Goal: Task Accomplishment & Management: Manage account settings

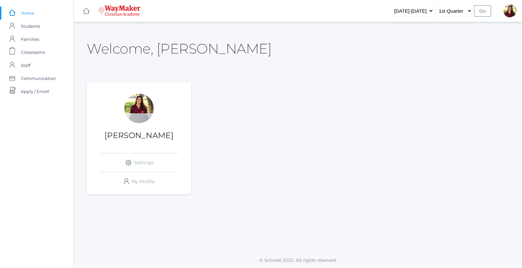
click at [146, 136] on h1 "[PERSON_NAME]" at bounding box center [139, 135] width 104 height 8
click at [139, 104] on div at bounding box center [138, 108] width 29 height 29
click at [168, 105] on div "Elizabeth Benzinger icons/ui/navigation/settings Created with Sketch. Settings …" at bounding box center [139, 142] width 104 height 97
click at [145, 105] on div at bounding box center [138, 108] width 29 height 29
click at [136, 162] on link "icons/ui/navigation/settings Created with Sketch. Settings" at bounding box center [139, 162] width 78 height 19
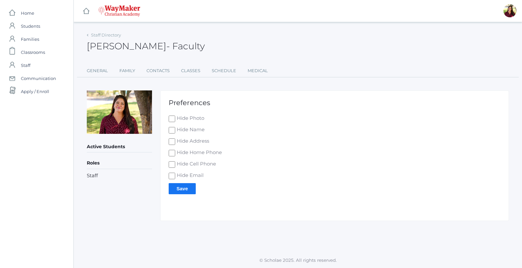
click at [249, 126] on div "Hide Photo" at bounding box center [335, 120] width 332 height 11
click at [135, 113] on img at bounding box center [119, 111] width 65 height 43
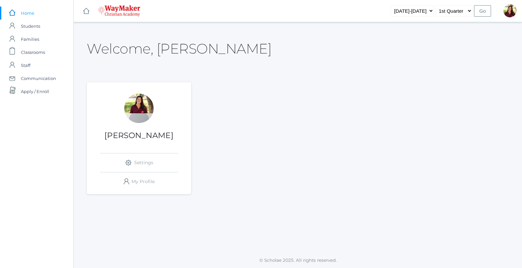
click at [174, 109] on div "Elizabeth Benzinger icons/ui/navigation/settings Created with Sketch. Settings …" at bounding box center [139, 142] width 104 height 97
click at [42, 53] on span "Classrooms" at bounding box center [33, 52] width 24 height 13
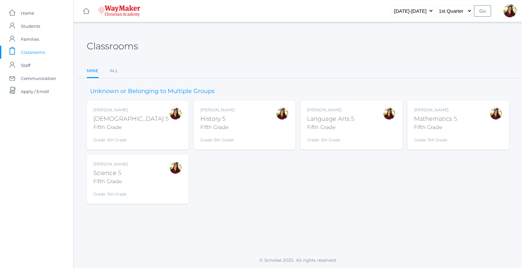
click at [160, 135] on div "Elizabeth Benzinger Bible 5 Fifth Grade Grade: 5th Grade 05ELEM" at bounding box center [137, 125] width 89 height 36
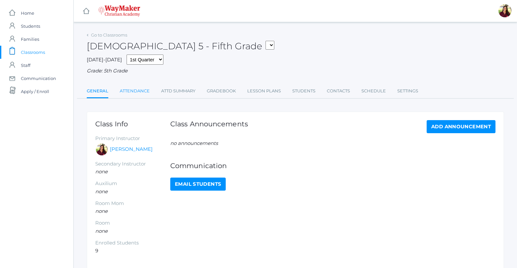
click at [142, 93] on link "Attendance" at bounding box center [135, 91] width 30 height 13
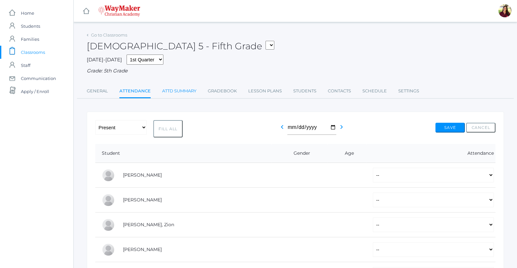
click at [170, 92] on link "Attd Summary" at bounding box center [179, 91] width 34 height 13
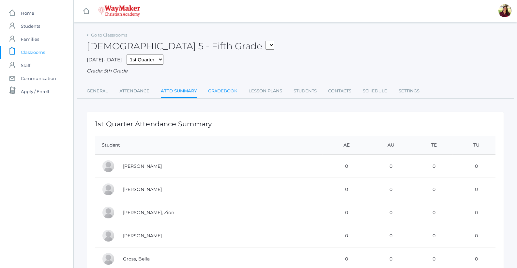
click at [212, 94] on link "Gradebook" at bounding box center [222, 91] width 29 height 13
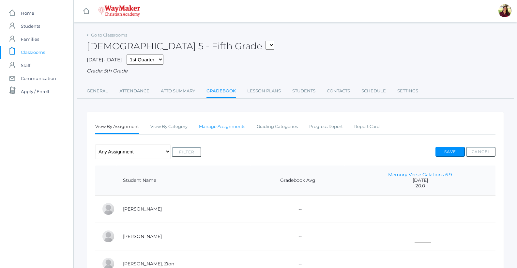
click at [203, 130] on link "Manage Assignments" at bounding box center [222, 126] width 46 height 13
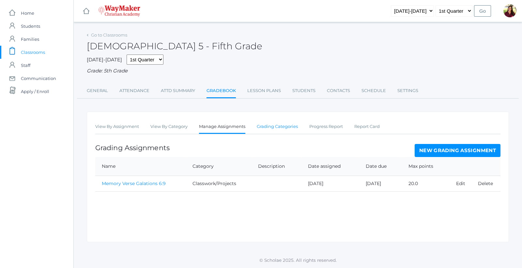
click at [273, 130] on link "Grading Categories" at bounding box center [277, 126] width 41 height 13
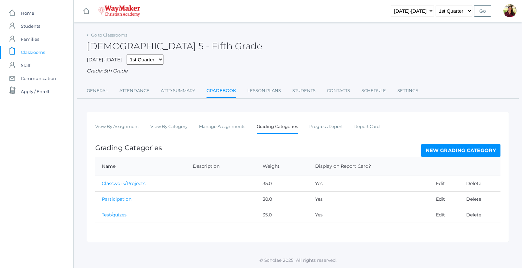
drag, startPoint x: 269, startPoint y: 96, endPoint x: 258, endPoint y: 103, distance: 13.0
click at [258, 103] on div "Go to Classrooms Bible 5 - Fifth Grade 2025-2026 1st Quarter 2nd Quarter 3rd Qu…" at bounding box center [298, 136] width 422 height 212
click at [305, 93] on link "Students" at bounding box center [303, 90] width 23 height 13
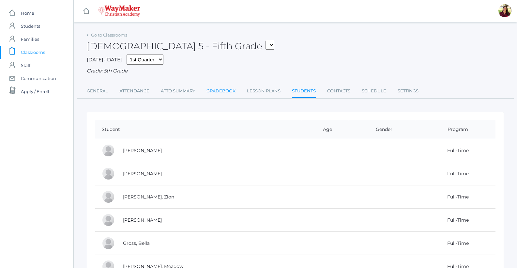
click at [226, 91] on link "Gradebook" at bounding box center [221, 91] width 29 height 13
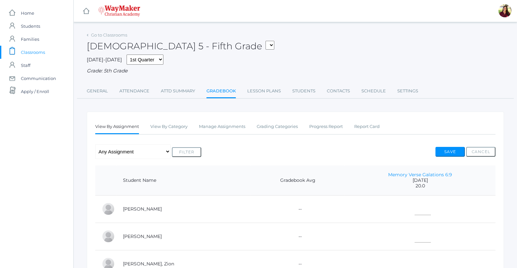
click at [217, 47] on div "Bible 5 - Fifth Grade 05ELEM - History 5 Fifth Grade 05ELEM - Science 5 Fifth G…" at bounding box center [295, 42] width 417 height 24
click at [185, 93] on link "Attd Summary" at bounding box center [178, 91] width 34 height 13
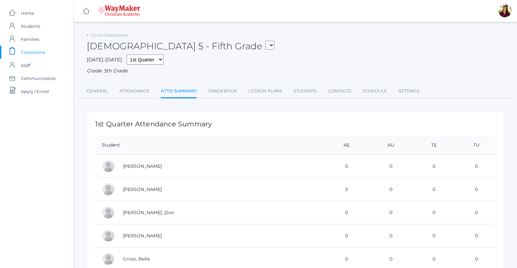
click at [266, 46] on select "05ELEM - History 5 Fifth Grade 05ELEM - Science 5 Fifth Grade 05ELEM - Mathemat…" at bounding box center [270, 45] width 9 height 9
select select "2541"
click at [266, 41] on select "05ELEM - History 5 Fifth Grade 05ELEM - Science 5 Fifth Grade 05ELEM - Mathemat…" at bounding box center [270, 45] width 9 height 9
click at [225, 95] on link "Gradebook" at bounding box center [222, 91] width 29 height 13
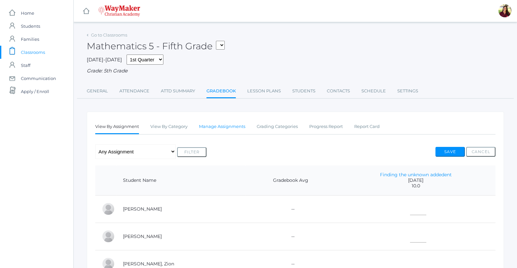
click at [235, 127] on link "Manage Assignments" at bounding box center [222, 126] width 46 height 13
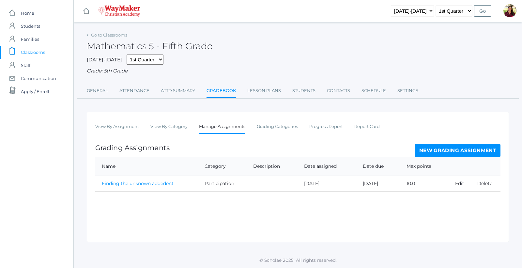
click at [451, 149] on link "New Grading Assignment" at bounding box center [458, 150] width 86 height 13
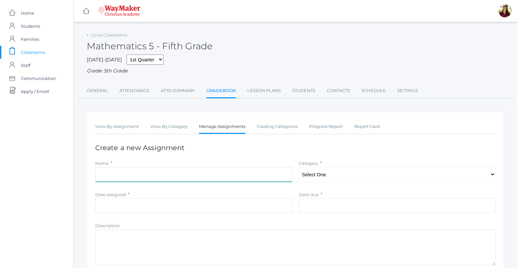
click at [148, 177] on input "Name" at bounding box center [193, 174] width 197 height 15
type input "Multiplying whole Numberds"
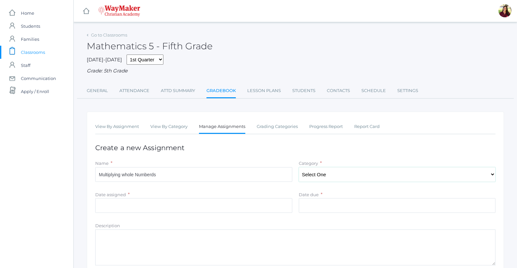
click at [315, 176] on select "Select One Classwork/Projects Test/quizes Participation" at bounding box center [397, 174] width 197 height 15
select select "1148"
click at [299, 168] on select "Select One Classwork/Projects Test/quizes Participation" at bounding box center [397, 174] width 197 height 15
click at [173, 204] on input "Date assigned" at bounding box center [193, 205] width 197 height 15
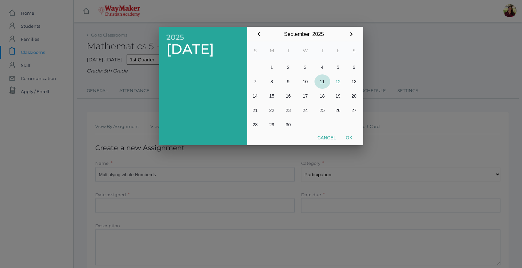
click at [322, 84] on button "11" at bounding box center [323, 81] width 16 height 14
click at [352, 137] on button "Ok" at bounding box center [349, 138] width 16 height 12
type input "[DATE]"
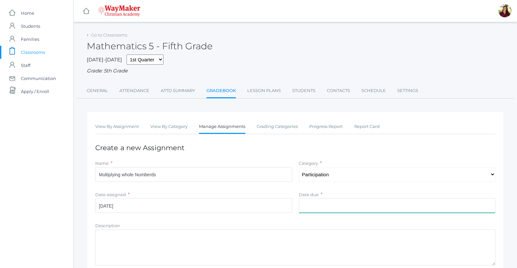
click at [340, 201] on input "Date due" at bounding box center [397, 205] width 197 height 15
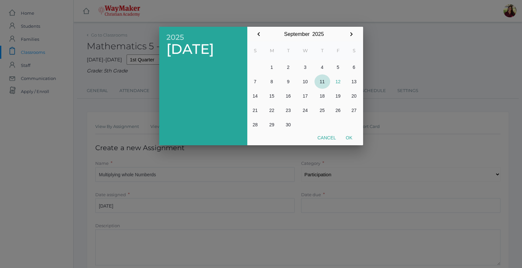
click at [322, 81] on button "11" at bounding box center [323, 81] width 16 height 14
click at [327, 178] on div at bounding box center [261, 100] width 522 height 335
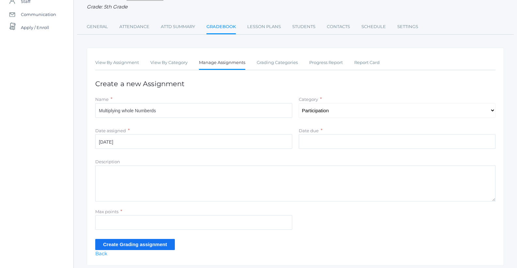
scroll to position [65, 0]
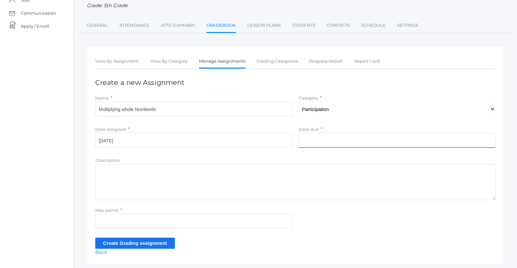
click at [332, 141] on input "Date due" at bounding box center [397, 140] width 197 height 15
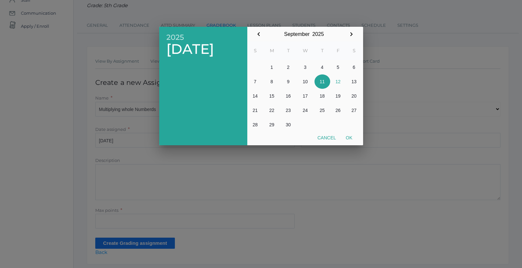
click at [324, 83] on button "11" at bounding box center [323, 81] width 16 height 14
click at [344, 137] on button "Ok" at bounding box center [349, 138] width 16 height 12
type input "2025-09-11"
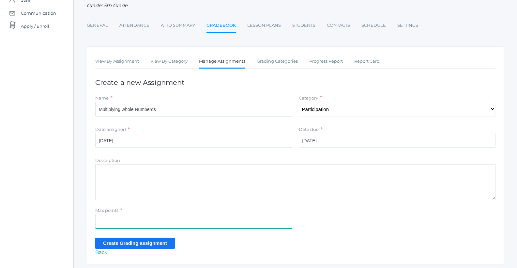
click at [152, 223] on input "Max points" at bounding box center [193, 221] width 197 height 15
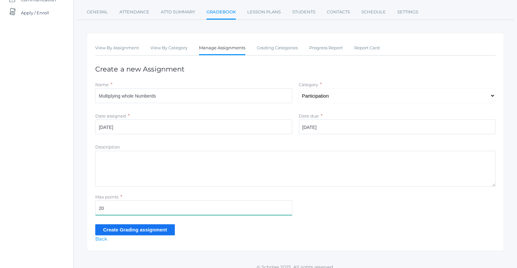
scroll to position [86, 0]
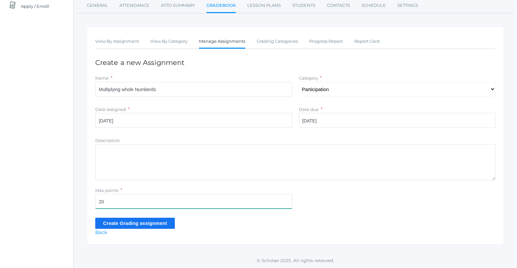
type input "20"
click at [166, 220] on input "Create Grading assignment" at bounding box center [135, 223] width 80 height 11
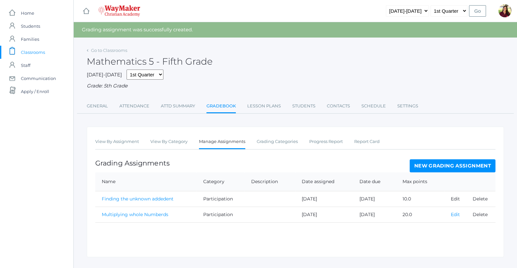
click at [456, 215] on link "Edit" at bounding box center [455, 214] width 9 height 6
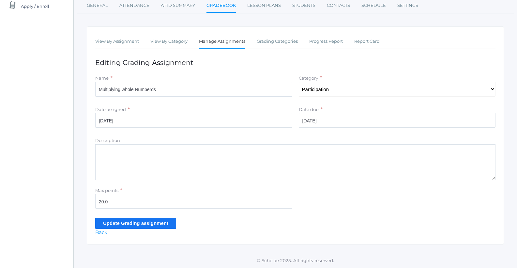
scroll to position [86, 0]
drag, startPoint x: 114, startPoint y: 206, endPoint x: 62, endPoint y: 205, distance: 52.5
click at [62, 205] on div "icons/ui/navigation/home Created with Sketch. Home icons/user/plain Created wit…" at bounding box center [258, 91] width 517 height 353
type input "10"
click at [122, 223] on input "Update Grading assignment" at bounding box center [135, 223] width 81 height 11
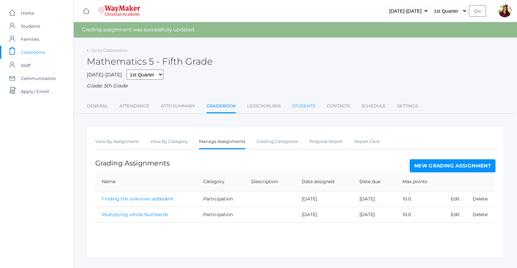
click at [302, 109] on link "Students" at bounding box center [303, 106] width 23 height 13
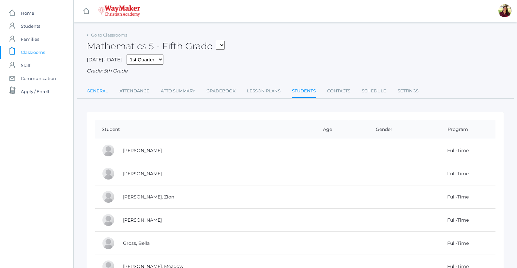
click at [100, 92] on link "General" at bounding box center [97, 91] width 21 height 13
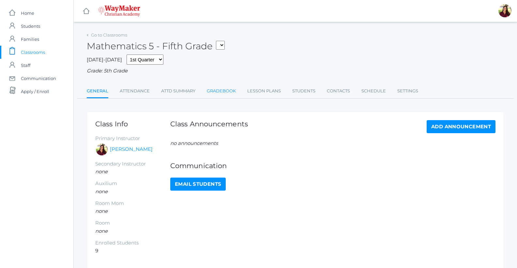
click at [216, 90] on link "Gradebook" at bounding box center [221, 91] width 29 height 13
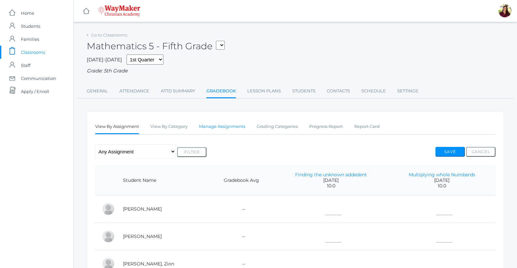
click at [216, 130] on link "Manage Assignments" at bounding box center [222, 126] width 46 height 13
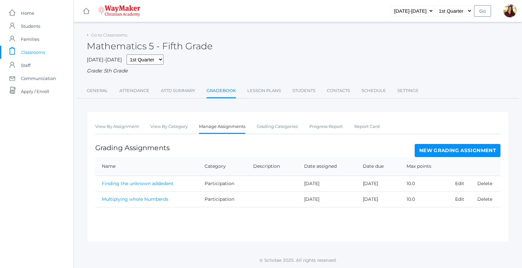
click at [140, 184] on link "Finding the unknown addedent" at bounding box center [138, 183] width 72 height 6
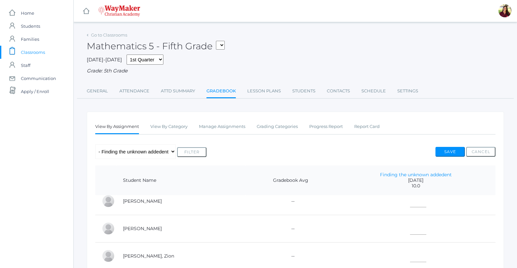
scroll to position [21, 0]
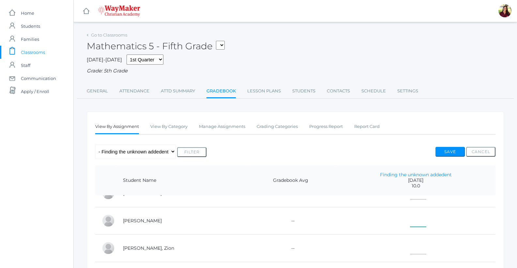
click at [411, 218] on input"] "text" at bounding box center [418, 219] width 16 height 15
type input"] "10"
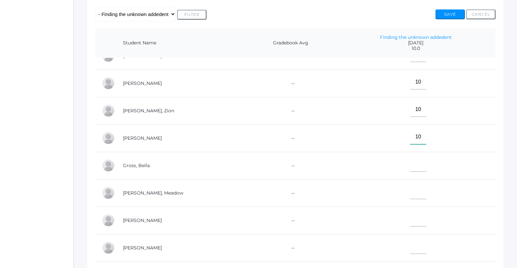
type input"] "10"
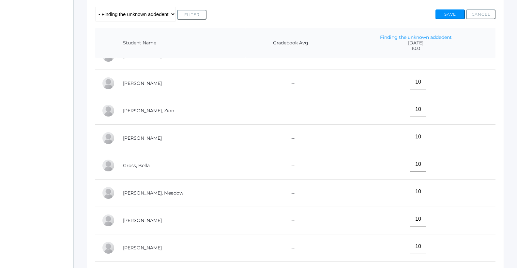
scroll to position [210, 0]
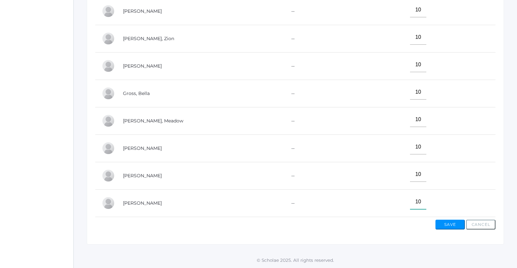
type input"] "10"
click at [438, 223] on button "Save" at bounding box center [450, 225] width 29 height 10
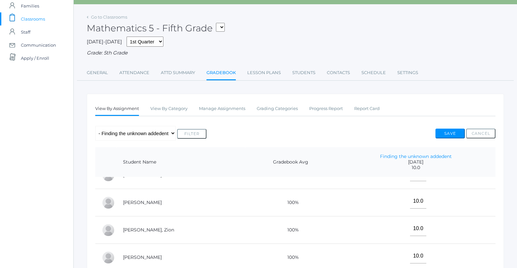
scroll to position [37, 0]
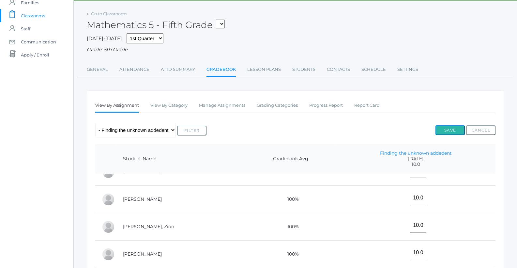
click at [451, 129] on button "Save" at bounding box center [450, 130] width 29 height 10
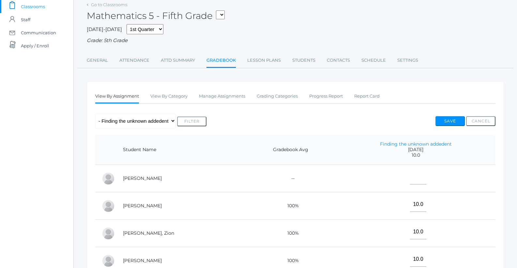
scroll to position [65, 0]
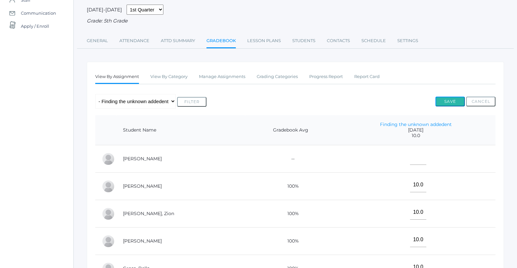
click at [457, 102] on button "Save" at bounding box center [450, 102] width 29 height 10
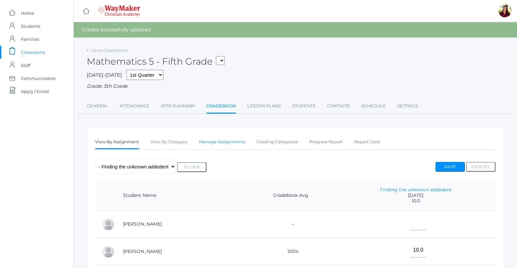
click at [234, 143] on link "Manage Assignments" at bounding box center [222, 141] width 46 height 13
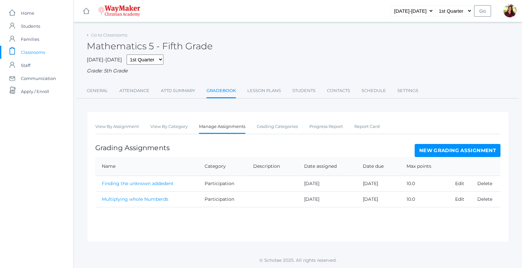
click at [159, 201] on link "Multiplying whole Numberds" at bounding box center [135, 199] width 67 height 6
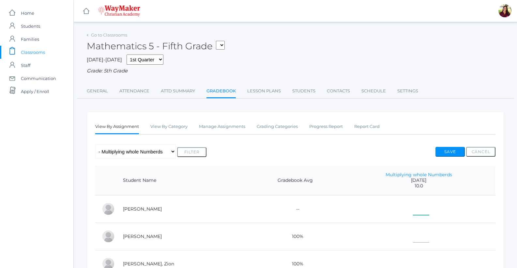
click at [413, 211] on input"] "text" at bounding box center [421, 207] width 16 height 15
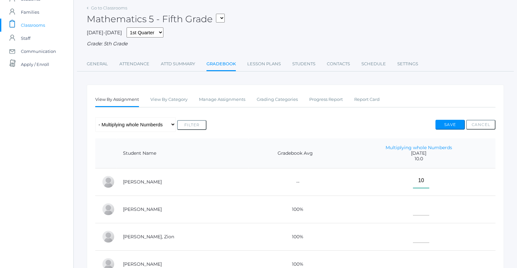
scroll to position [131, 0]
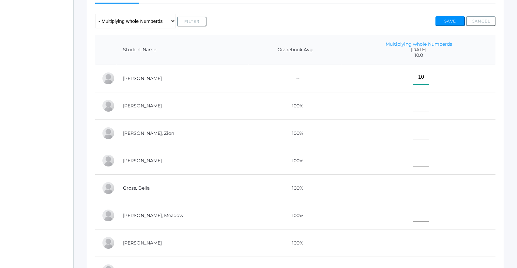
type input"] "10"
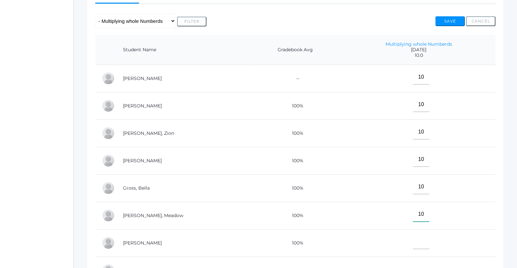
type input"] "10"
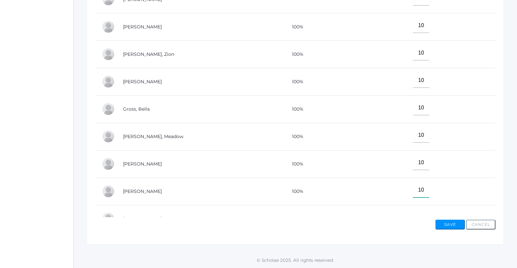
type input"] "10"
click at [441, 222] on button "Save" at bounding box center [450, 225] width 29 height 10
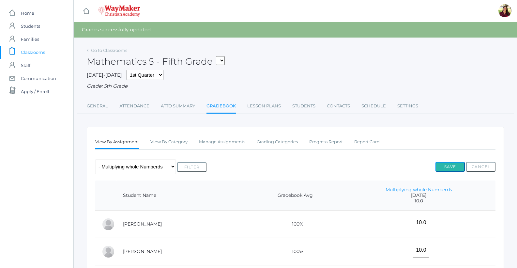
click at [454, 167] on button "Save" at bounding box center [450, 167] width 29 height 10
click at [230, 145] on link "Manage Assignments" at bounding box center [222, 141] width 46 height 13
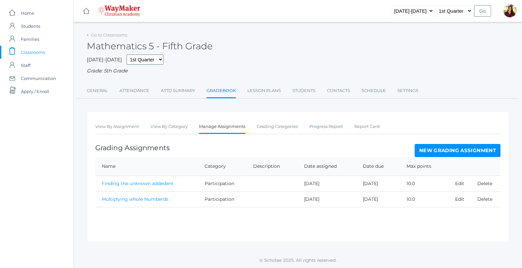
drag, startPoint x: 150, startPoint y: 64, endPoint x: 461, endPoint y: 265, distance: 370.0
click at [461, 265] on div "icons/ui/navigation/hamburger Created with Sketch. icons/ui/navigation/home Cre…" at bounding box center [297, 134] width 449 height 268
click at [465, 149] on link "New Grading Assignment" at bounding box center [458, 150] width 86 height 13
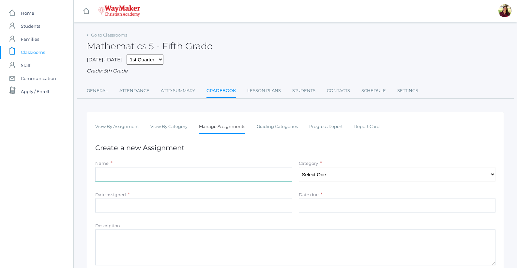
click at [152, 173] on input "Name" at bounding box center [193, 174] width 197 height 15
drag, startPoint x: 123, startPoint y: 177, endPoint x: 75, endPoint y: 172, distance: 48.2
click at [75, 172] on div "Go to Classrooms Mathematics 5 - Fifth Grade 2025-2026 1st Quarter 2nd Quarter …" at bounding box center [295, 179] width 443 height 299
type input "Multiples of 2"
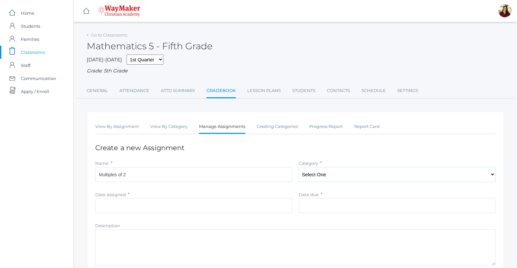
click at [349, 172] on select "Select One Classwork/Projects Test/quizes Participation" at bounding box center [397, 174] width 197 height 15
select select "1148"
click at [299, 168] on select "Select One Classwork/Projects Test/quizes Participation" at bounding box center [397, 174] width 197 height 15
click at [144, 205] on input "Date assigned" at bounding box center [193, 205] width 197 height 15
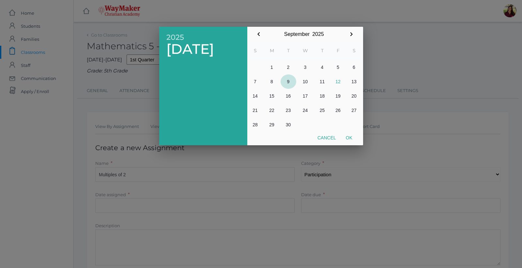
click at [290, 80] on button "9" at bounding box center [289, 81] width 16 height 14
click at [338, 81] on button "12" at bounding box center [338, 81] width 16 height 14
drag, startPoint x: 147, startPoint y: 218, endPoint x: 349, endPoint y: 139, distance: 216.7
click at [349, 139] on button "Ok" at bounding box center [349, 138] width 16 height 12
type input "2025-09-12"
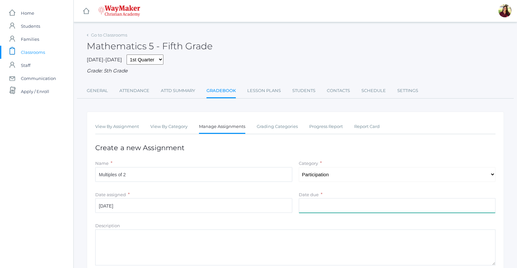
click at [322, 209] on input "Date due" at bounding box center [397, 205] width 197 height 15
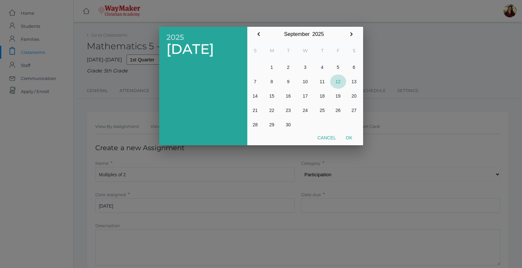
click at [339, 81] on button "12" at bounding box center [338, 81] width 16 height 14
click at [349, 136] on button "Ok" at bounding box center [349, 138] width 16 height 12
type input "2025-09-12"
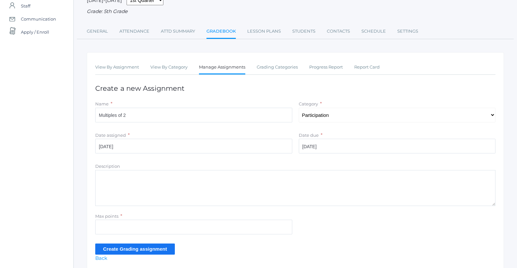
scroll to position [65, 0]
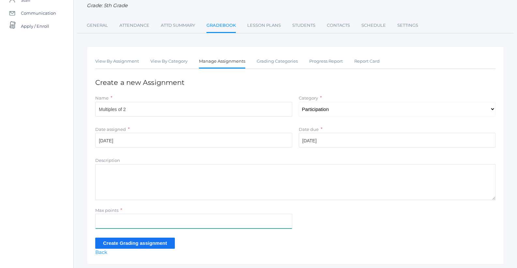
click at [134, 225] on input "Max points" at bounding box center [193, 221] width 197 height 15
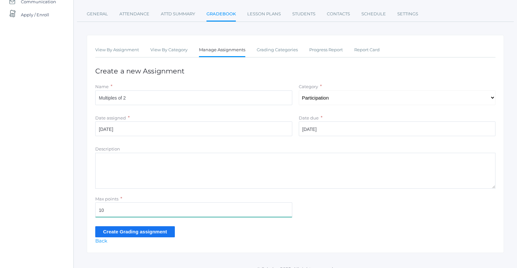
scroll to position [86, 0]
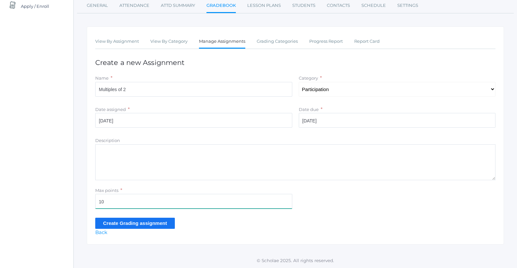
type input "10"
click at [161, 222] on input "Create Grading assignment" at bounding box center [135, 223] width 80 height 11
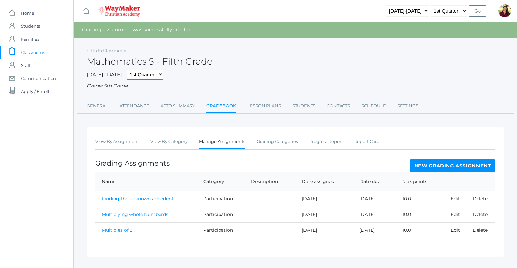
scroll to position [14, 0]
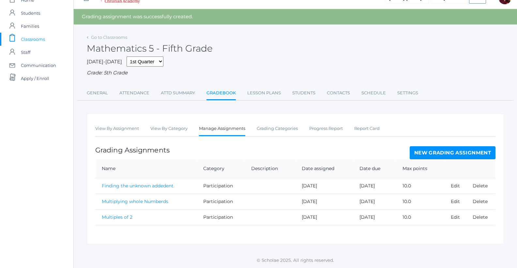
click at [446, 153] on link "New Grading Assignment" at bounding box center [453, 152] width 86 height 13
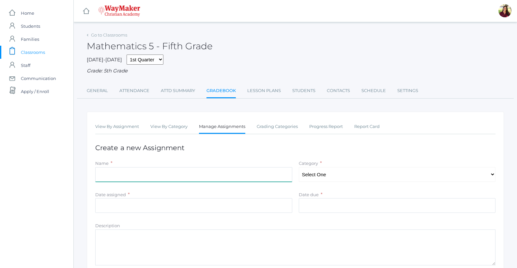
click at [170, 175] on input "Name" at bounding box center [193, 174] width 197 height 15
click at [102, 176] on input "place Value" at bounding box center [193, 174] width 197 height 15
type input "Place Value"
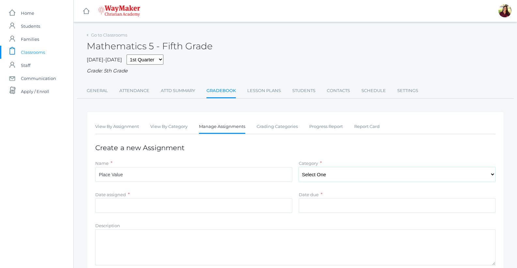
click at [364, 175] on select "Select One Classwork/Projects Test/quizes Participation" at bounding box center [397, 174] width 197 height 15
select select "1148"
click at [299, 168] on select "Select One Classwork/Projects Test/quizes Participation" at bounding box center [397, 174] width 197 height 15
click at [198, 207] on input "Date assigned" at bounding box center [193, 205] width 197 height 15
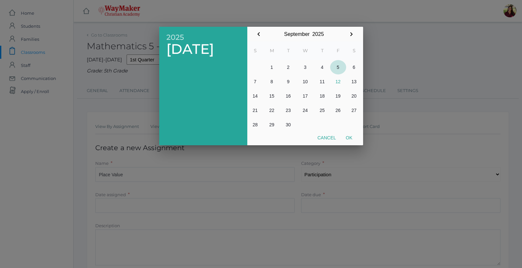
click at [339, 68] on button "5" at bounding box center [338, 67] width 16 height 14
click at [337, 209] on div at bounding box center [261, 100] width 522 height 335
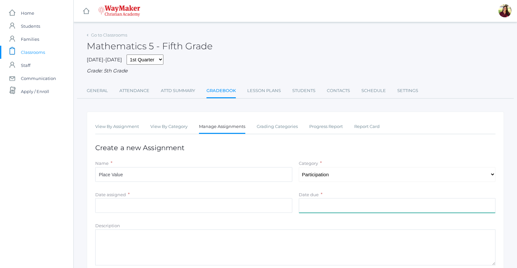
click at [337, 208] on input "Date due" at bounding box center [397, 205] width 197 height 15
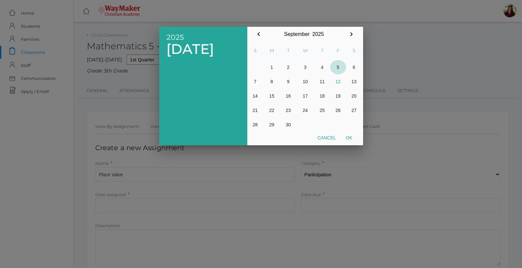
click at [338, 68] on button "5" at bounding box center [338, 67] width 16 height 14
click at [264, 223] on div at bounding box center [261, 100] width 522 height 335
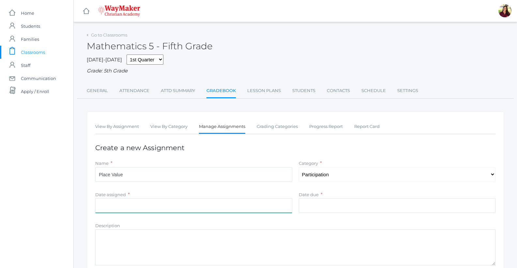
click at [178, 212] on input "Date assigned" at bounding box center [193, 205] width 197 height 15
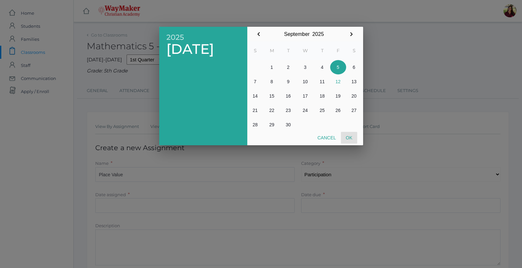
click at [352, 140] on button "Ok" at bounding box center [349, 138] width 16 height 12
type input "2025-09-05"
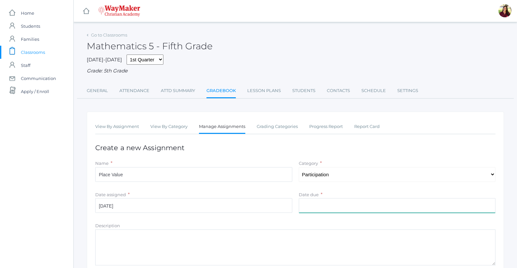
click at [333, 211] on input "Date due" at bounding box center [397, 205] width 197 height 15
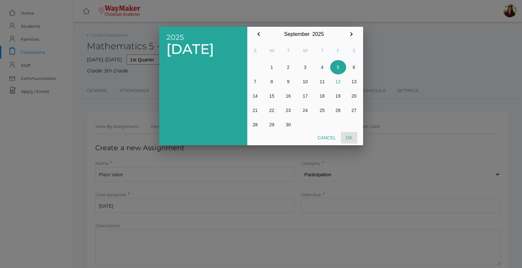
drag, startPoint x: 353, startPoint y: 138, endPoint x: 347, endPoint y: 139, distance: 6.0
click at [351, 138] on button "Ok" at bounding box center [349, 138] width 16 height 12
type input "2025-09-05"
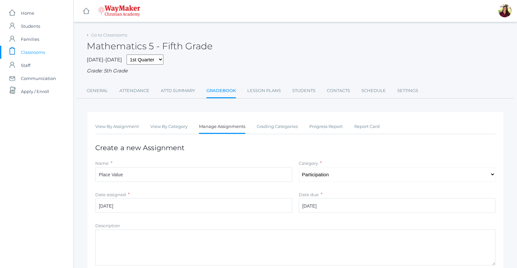
click at [150, 240] on textarea "Description" at bounding box center [295, 247] width 400 height 36
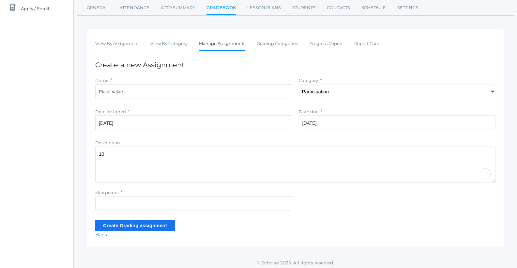
scroll to position [86, 0]
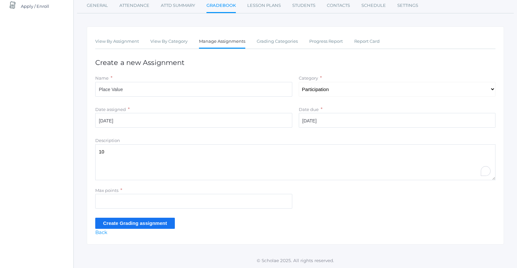
type textarea "10"
click at [122, 200] on input "Max points" at bounding box center [193, 201] width 197 height 15
type input "10"
drag, startPoint x: 110, startPoint y: 153, endPoint x: 93, endPoint y: 155, distance: 17.1
click at [93, 155] on div "Description 10" at bounding box center [295, 158] width 407 height 43
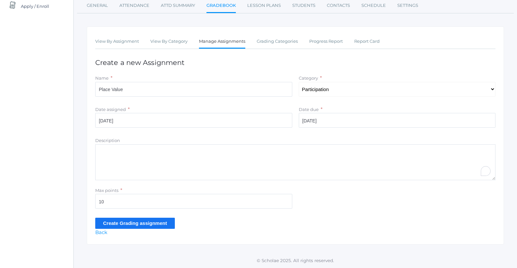
click at [115, 222] on input "Create Grading assignment" at bounding box center [135, 223] width 80 height 11
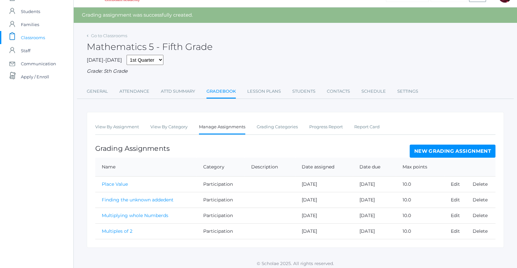
scroll to position [19, 0]
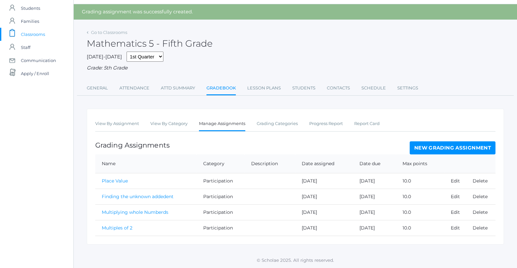
click at [125, 179] on link "Place Value" at bounding box center [115, 181] width 26 height 6
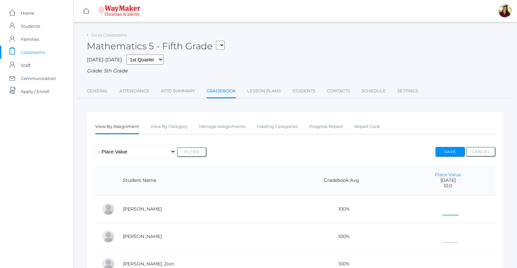
click at [442, 209] on input"] "text" at bounding box center [450, 207] width 16 height 15
type input"] "10"
click at [442, 232] on input"] "text" at bounding box center [450, 235] width 16 height 15
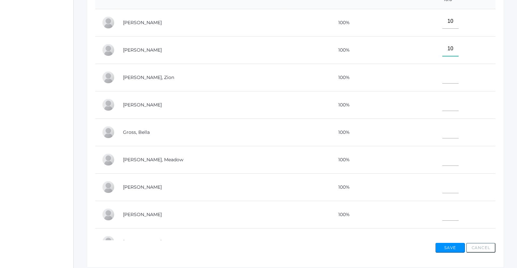
scroll to position [196, 0]
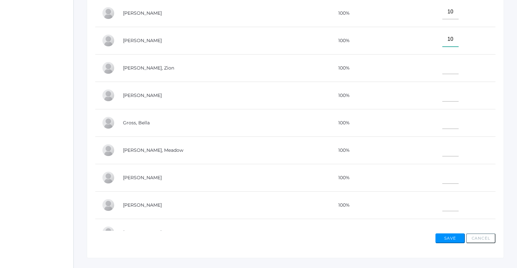
type input"] "10"
click at [442, 68] on input"] "text" at bounding box center [450, 66] width 16 height 15
type input"] "10"
click at [442, 99] on input"] "text" at bounding box center [450, 94] width 16 height 15
type input"] "10"
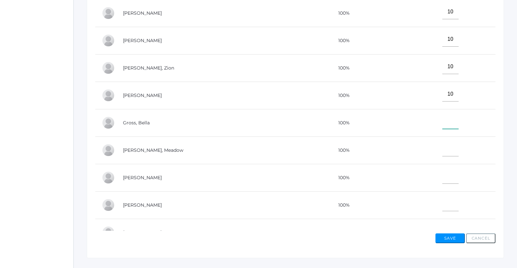
click at [442, 123] on input"] "text" at bounding box center [450, 121] width 16 height 15
type input"] "10"
click at [442, 146] on input"] "text" at bounding box center [450, 149] width 16 height 15
type input"] "10"
click at [442, 178] on input"] "text" at bounding box center [450, 176] width 16 height 15
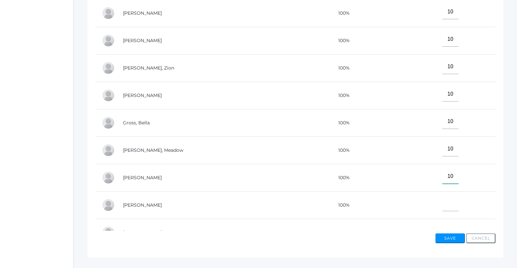
type input"] "10"
click at [442, 206] on input"] "text" at bounding box center [450, 203] width 16 height 15
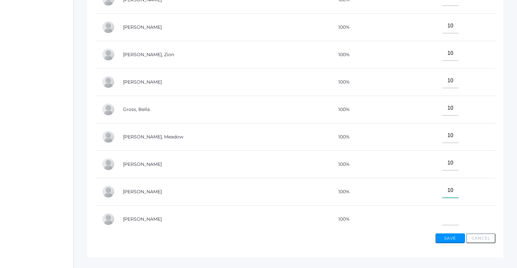
scroll to position [21, 0]
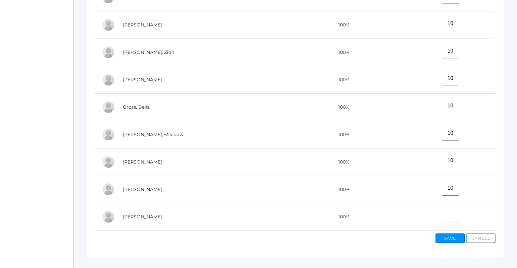
type input"] "10"
click at [442, 208] on input"] "text" at bounding box center [450, 215] width 16 height 15
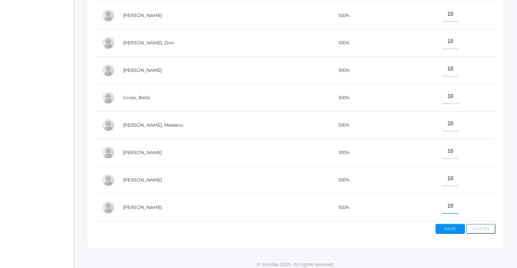
scroll to position [210, 0]
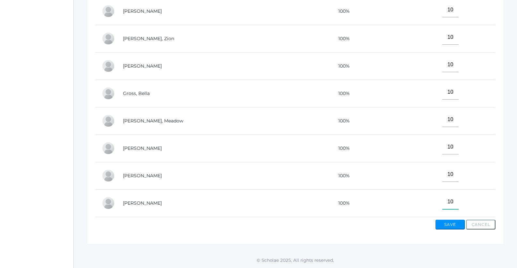
type input"] "10"
click at [450, 225] on button "Save" at bounding box center [450, 225] width 29 height 10
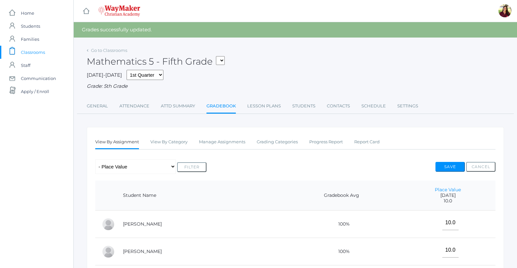
click at [220, 62] on select "05ELEM - Fifth Grade 05ELEM - History 5 Fifth Grade 05ELEM - Science 5 Fifth Gr…" at bounding box center [220, 60] width 9 height 9
select select "2587"
click at [218, 56] on select "05ELEM - Fifth Grade 05ELEM - History 5 Fifth Grade 05ELEM - Science 5 Fifth Gr…" at bounding box center [220, 60] width 9 height 9
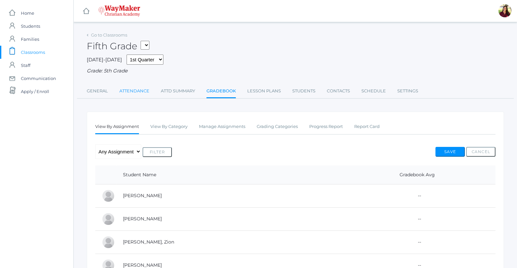
click at [143, 95] on link "Attendance" at bounding box center [134, 91] width 30 height 13
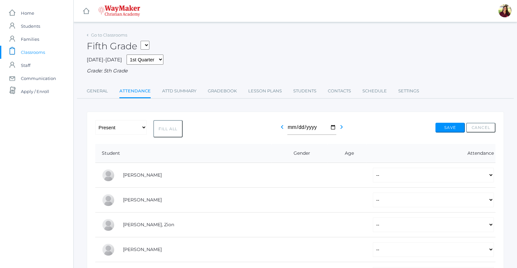
click at [172, 131] on button "Fill All" at bounding box center [167, 128] width 29 height 17
select select "P"
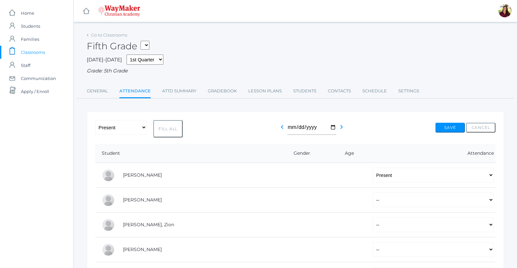
select select "P"
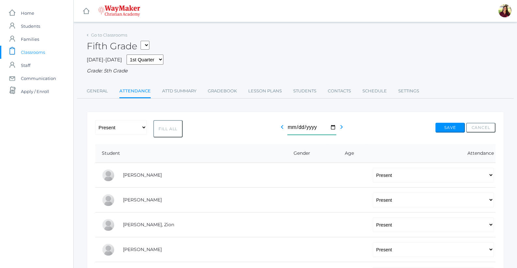
click at [295, 126] on input "[DATE]" at bounding box center [311, 127] width 49 height 15
click at [280, 127] on icon "chevron_left" at bounding box center [282, 127] width 8 height 8
click at [167, 130] on button "Fill All" at bounding box center [167, 128] width 29 height 17
select select "P"
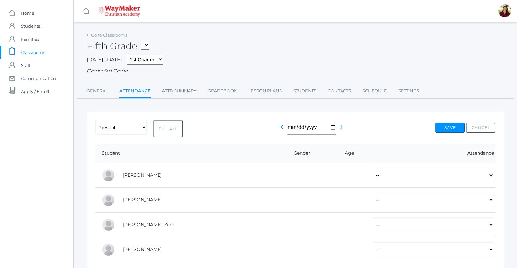
select select "P"
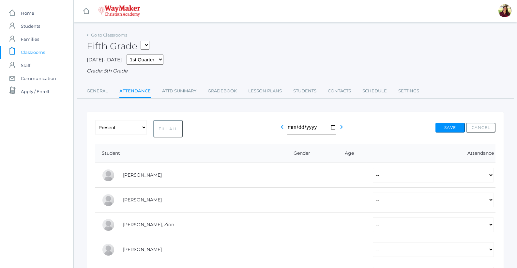
select select "P"
click at [279, 129] on icon "chevron_left" at bounding box center [282, 127] width 8 height 8
click at [175, 131] on button "Fill All" at bounding box center [167, 128] width 29 height 17
select select "P"
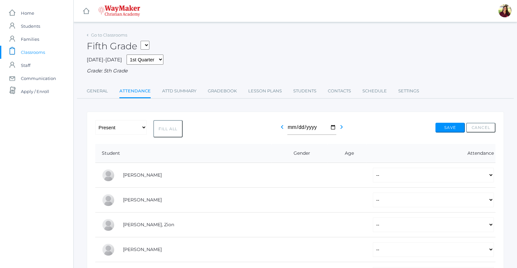
select select "P"
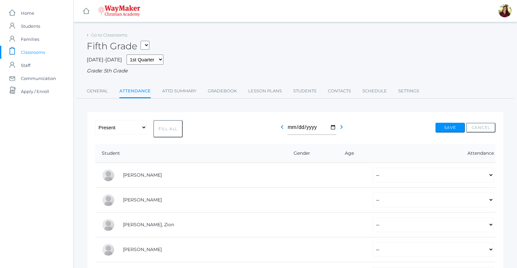
select select "P"
click at [282, 127] on icon "chevron_left" at bounding box center [282, 127] width 8 height 8
click at [171, 132] on button "Fill All" at bounding box center [167, 128] width 29 height 17
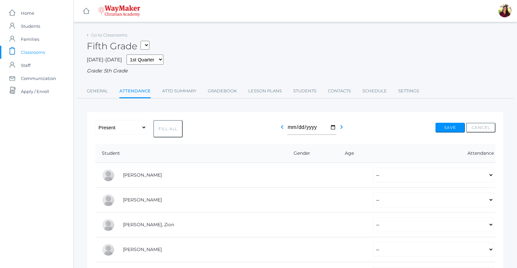
select select "P"
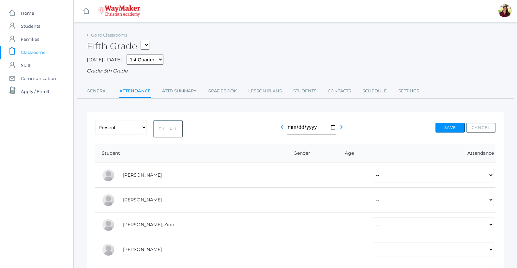
select select "P"
click at [281, 129] on icon "chevron_left" at bounding box center [282, 127] width 8 height 8
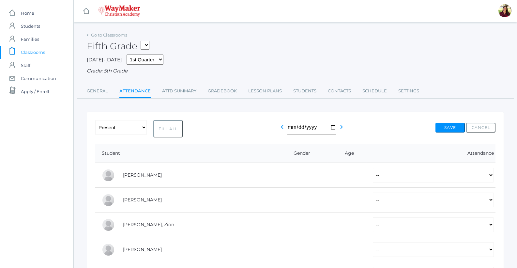
click at [281, 129] on icon "chevron_left" at bounding box center [282, 127] width 8 height 8
click at [332, 127] on input "2025-09-06" at bounding box center [311, 127] width 49 height 15
click at [278, 128] on icon "chevron_left" at bounding box center [282, 127] width 8 height 8
click at [161, 130] on button "Fill All" at bounding box center [167, 128] width 29 height 17
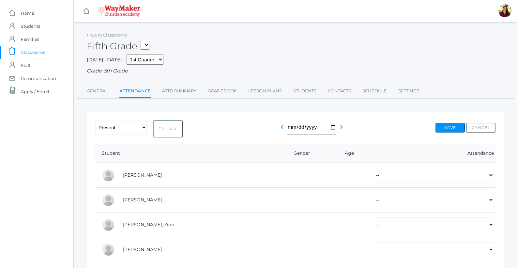
select select "P"
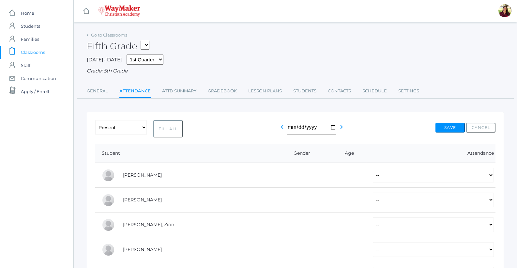
select select "P"
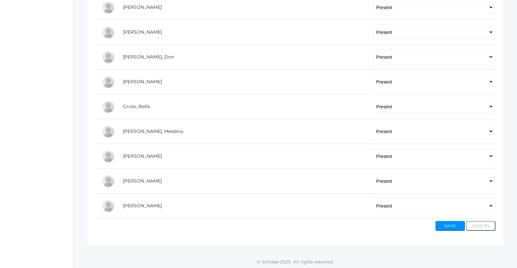
scroll to position [170, 0]
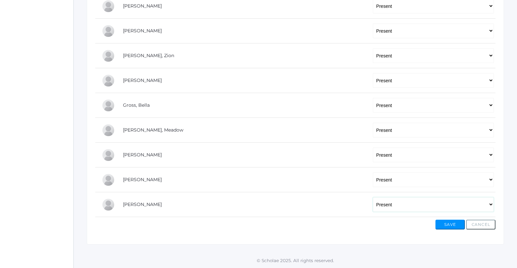
click at [492, 205] on select "-- Present Tardy Excused Tardy Unexcused Absent Excused Absent Unexcused" at bounding box center [433, 204] width 121 height 15
select select "AE"
click at [373, 197] on select "-- Present Tardy Excused Tardy Unexcused Absent Excused Absent Unexcused" at bounding box center [433, 204] width 121 height 15
click at [449, 225] on button "Save" at bounding box center [450, 225] width 29 height 10
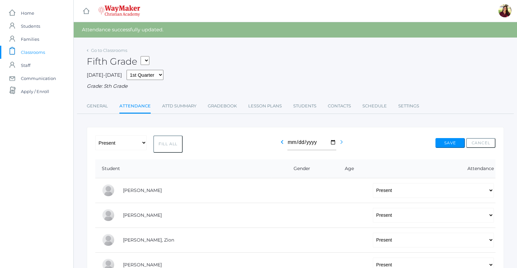
click at [339, 142] on icon "chevron_right" at bounding box center [342, 142] width 8 height 8
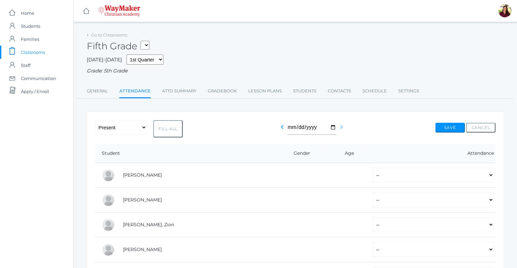
click at [340, 126] on icon "chevron_right" at bounding box center [342, 127] width 8 height 8
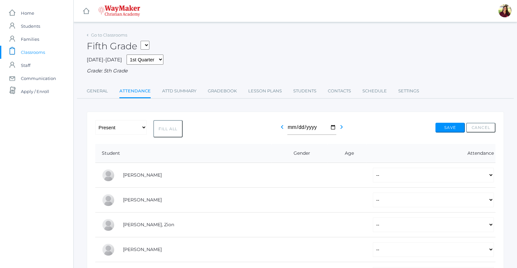
click at [340, 126] on icon "chevron_right" at bounding box center [342, 127] width 8 height 8
click at [164, 129] on button "Fill All" at bounding box center [167, 128] width 29 height 17
select select "P"
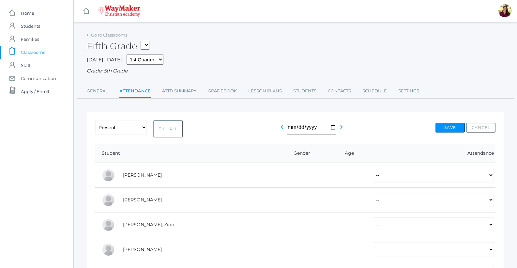
select select "P"
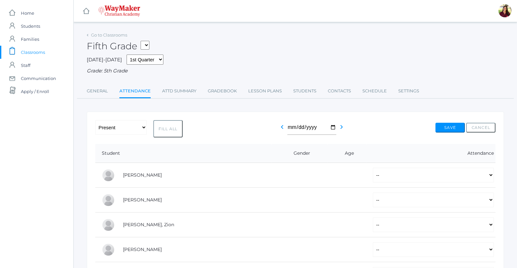
select select "P"
click at [455, 131] on button "Save" at bounding box center [450, 128] width 29 height 10
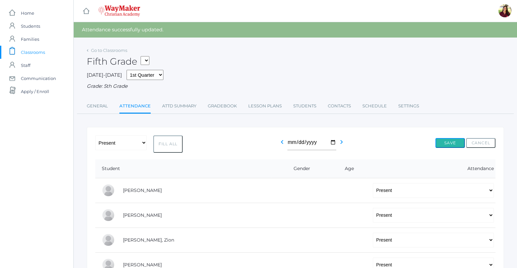
click at [448, 141] on button "Save" at bounding box center [450, 143] width 29 height 10
click at [283, 144] on icon "chevron_left" at bounding box center [282, 142] width 8 height 8
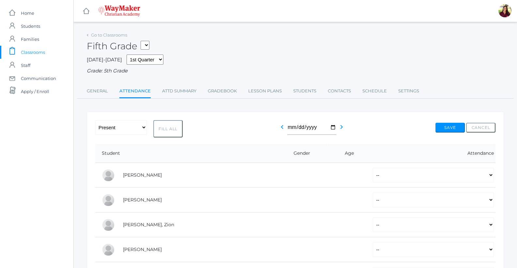
click at [164, 131] on button "Fill All" at bounding box center [167, 128] width 29 height 17
select select "P"
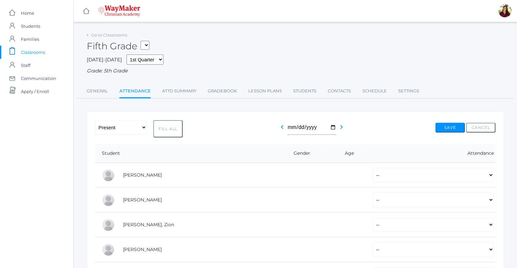
select select "P"
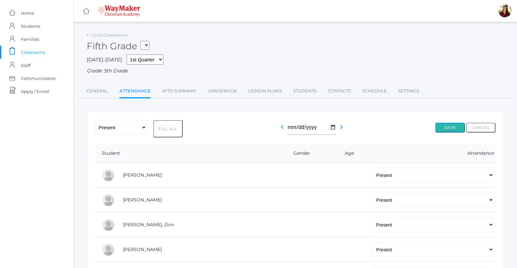
click at [449, 125] on button "Save" at bounding box center [450, 128] width 29 height 10
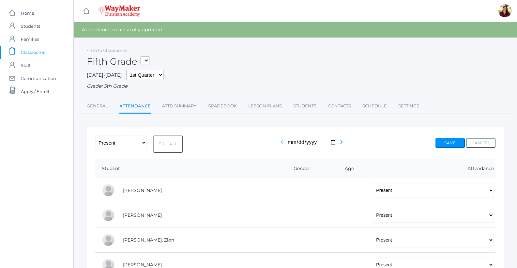
click at [279, 142] on icon "chevron_left" at bounding box center [282, 142] width 8 height 8
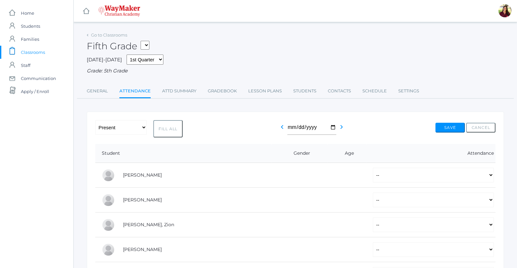
click at [163, 130] on button "Fill All" at bounding box center [167, 128] width 29 height 17
select select "P"
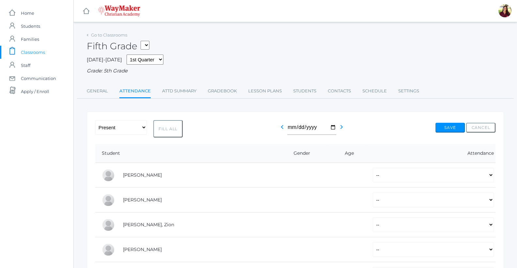
select select "P"
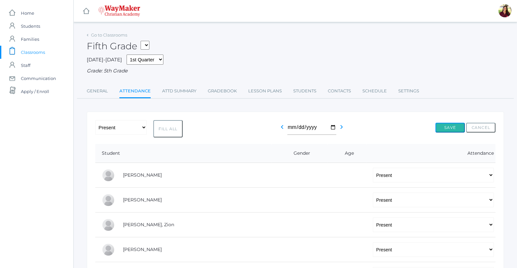
click at [451, 129] on button "Save" at bounding box center [450, 128] width 29 height 10
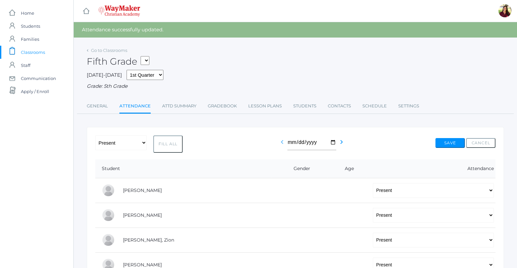
click at [278, 144] on icon "chevron_left" at bounding box center [282, 142] width 8 height 8
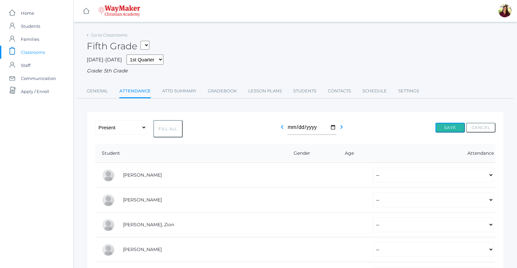
click at [447, 126] on button "Save" at bounding box center [450, 128] width 29 height 10
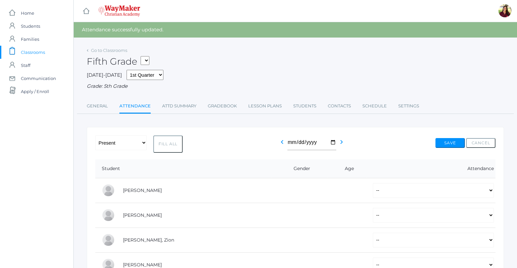
click at [171, 149] on button "Fill All" at bounding box center [167, 143] width 29 height 17
select select "P"
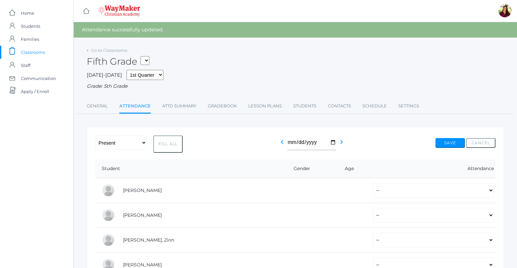
select select "P"
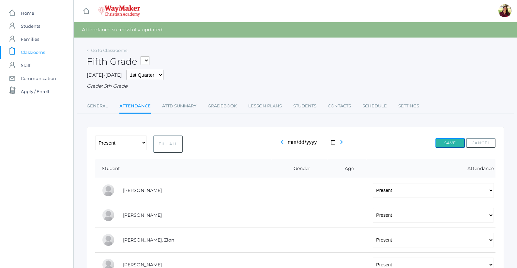
click at [451, 144] on button "Save" at bounding box center [450, 143] width 29 height 10
click at [280, 142] on icon "chevron_left" at bounding box center [282, 142] width 8 height 8
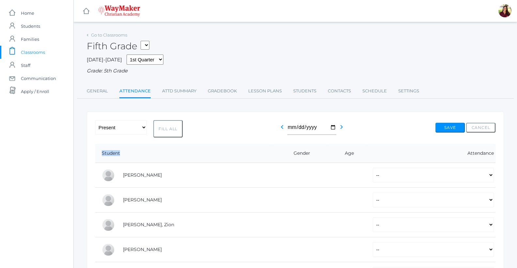
click at [280, 142] on form "-- Present Tardy Excused Tardy Unexcused Absent Excused Absent Unexcused Fill A…" at bounding box center [295, 259] width 400 height 278
click at [282, 129] on icon "chevron_left" at bounding box center [282, 127] width 8 height 8
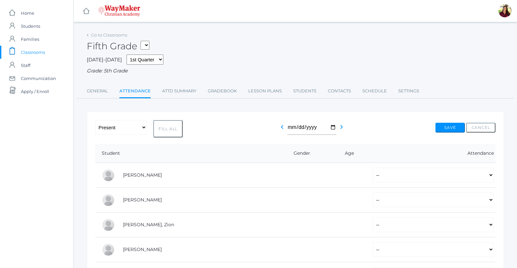
click at [170, 131] on button "Fill All" at bounding box center [167, 128] width 29 height 17
select select "P"
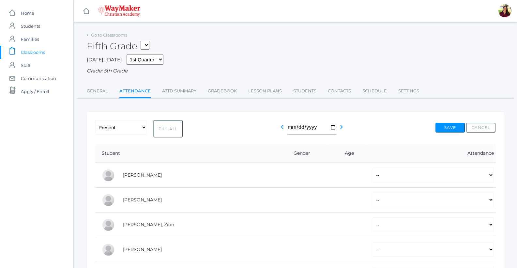
select select "P"
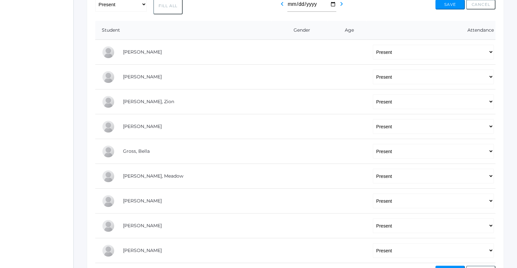
scroll to position [170, 0]
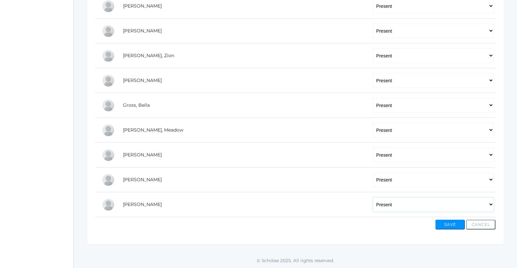
click at [488, 204] on select "-- Present Tardy Excused Tardy Unexcused Absent Excused Absent Unexcused" at bounding box center [433, 204] width 121 height 15
select select "AE"
click at [373, 197] on select "-- Present Tardy Excused Tardy Unexcused Absent Excused Absent Unexcused" at bounding box center [433, 204] width 121 height 15
click at [446, 226] on button "Save" at bounding box center [450, 225] width 29 height 10
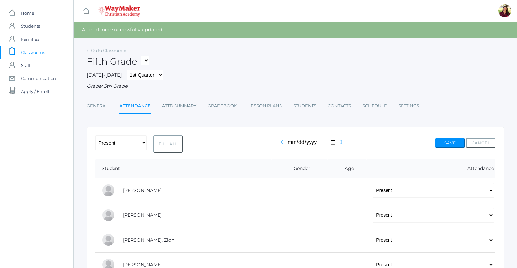
click at [282, 143] on icon "chevron_left" at bounding box center [282, 142] width 8 height 8
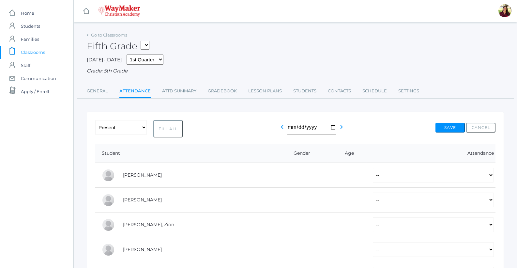
click at [177, 130] on button "Fill All" at bounding box center [167, 128] width 29 height 17
select select "P"
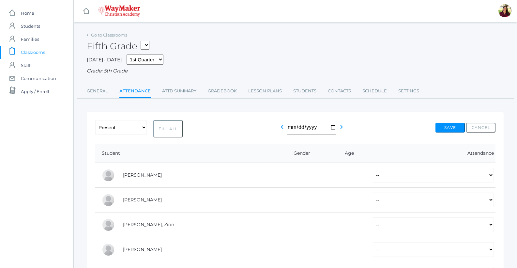
select select "P"
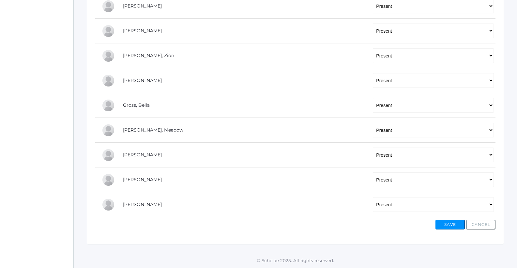
scroll to position [170, 0]
click at [491, 204] on select "-- Present Tardy Excused Tardy Unexcused Absent Excused Absent Unexcused" at bounding box center [433, 204] width 121 height 15
select select "AE"
click at [373, 197] on select "-- Present Tardy Excused Tardy Unexcused Absent Excused Absent Unexcused" at bounding box center [433, 204] width 121 height 15
click at [450, 224] on button "Save" at bounding box center [450, 225] width 29 height 10
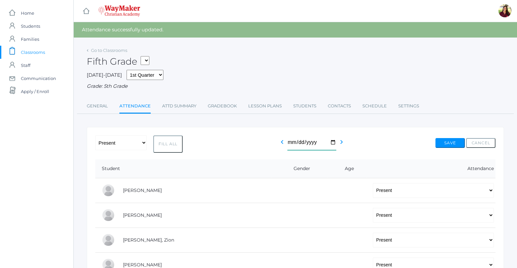
click at [332, 143] on input "[DATE]" at bounding box center [311, 142] width 49 height 15
type input "[DATE]"
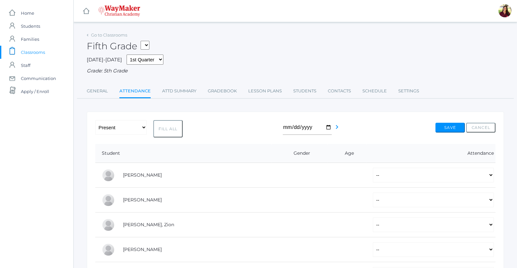
click at [169, 134] on button "Fill All" at bounding box center [167, 128] width 29 height 17
select select "P"
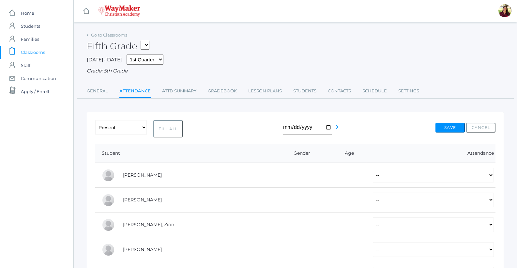
select select "P"
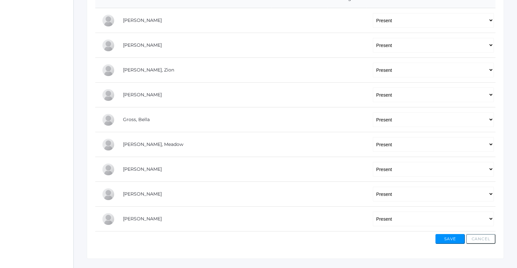
scroll to position [170, 0]
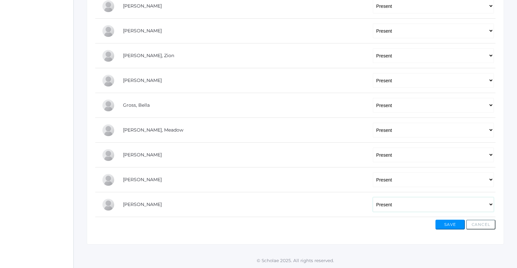
click at [491, 207] on select "-- Present Tardy Excused Tardy Unexcused Absent Excused Absent Unexcused" at bounding box center [433, 204] width 121 height 15
select select "AE"
click at [373, 197] on select "-- Present Tardy Excused Tardy Unexcused Absent Excused Absent Unexcused" at bounding box center [433, 204] width 121 height 15
click at [447, 224] on button "Save" at bounding box center [450, 225] width 29 height 10
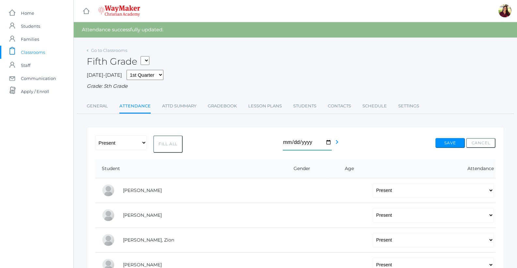
click at [327, 146] on input "[DATE]" at bounding box center [307, 142] width 49 height 15
type input "[DATE]"
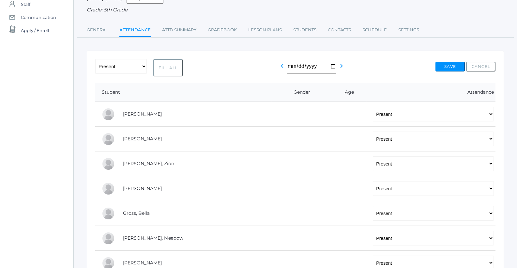
scroll to position [65, 0]
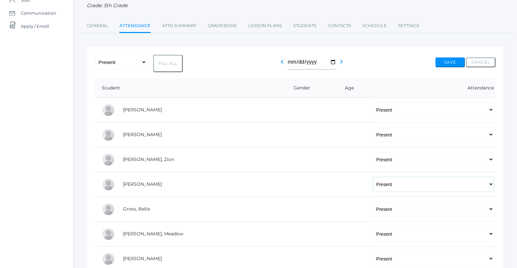
click at [493, 186] on select "-- Present Tardy Excused Tardy Unexcused Absent Excused Absent Unexcused" at bounding box center [433, 184] width 121 height 15
select select "TU"
click at [373, 177] on select "-- Present Tardy Excused Tardy Unexcused Absent Excused Absent Unexcused" at bounding box center [433, 184] width 121 height 15
click at [446, 65] on button "Save" at bounding box center [450, 62] width 29 height 10
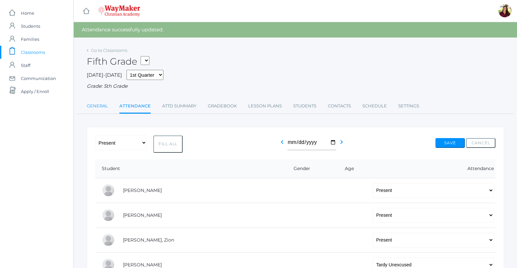
click at [98, 109] on link "General" at bounding box center [97, 106] width 21 height 13
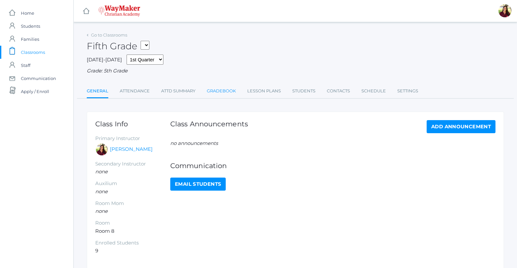
click at [225, 90] on link "Gradebook" at bounding box center [221, 91] width 29 height 13
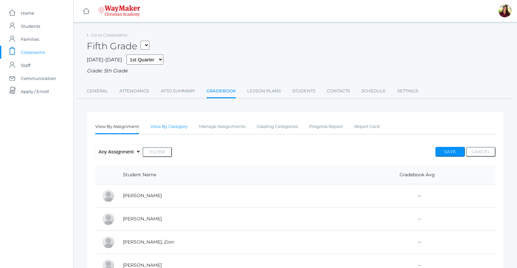
click at [183, 129] on link "View By Category" at bounding box center [168, 126] width 37 height 13
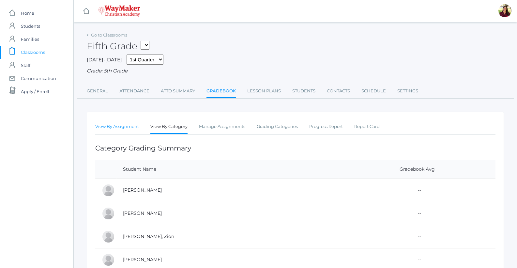
click at [135, 127] on link "View By Assignment" at bounding box center [117, 126] width 44 height 13
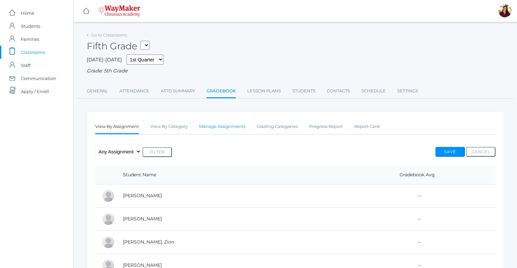
click at [230, 129] on link "Manage Assignments" at bounding box center [222, 126] width 46 height 13
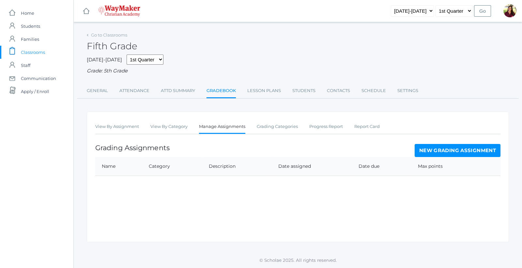
click at [27, 53] on span "Classrooms" at bounding box center [33, 52] width 24 height 13
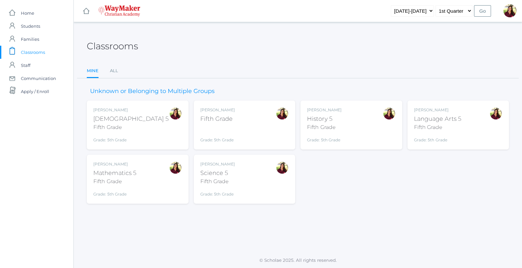
click at [109, 122] on div "Bible 5" at bounding box center [130, 119] width 75 height 9
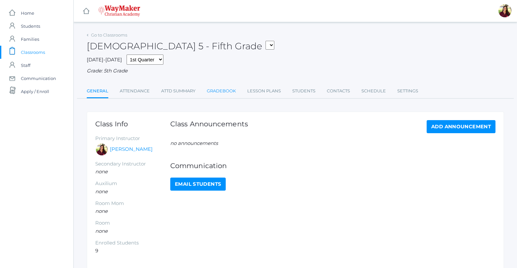
click at [228, 91] on link "Gradebook" at bounding box center [221, 91] width 29 height 13
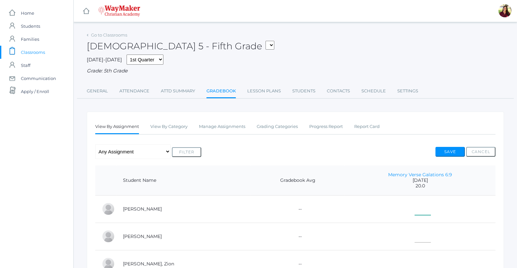
click at [415, 212] on input"] "text" at bounding box center [423, 207] width 16 height 15
type input"] "20"
click at [415, 237] on input"] "text" at bounding box center [423, 235] width 16 height 15
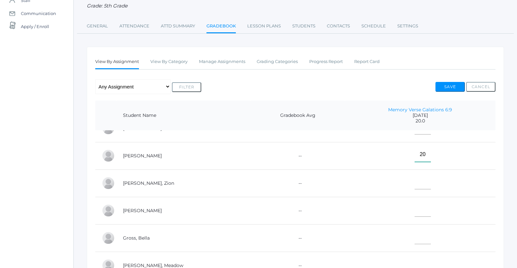
scroll to position [65, 0]
type input"] "20"
click at [415, 176] on input"] "text" at bounding box center [423, 181] width 16 height 15
type input"] "20"
click at [415, 206] on input"] "text" at bounding box center [423, 209] width 16 height 15
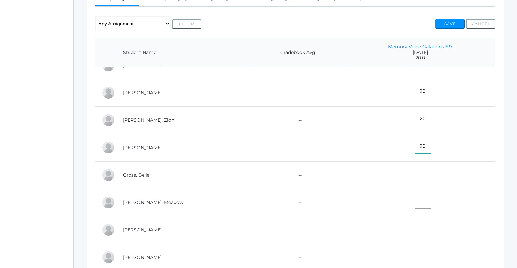
scroll to position [131, 0]
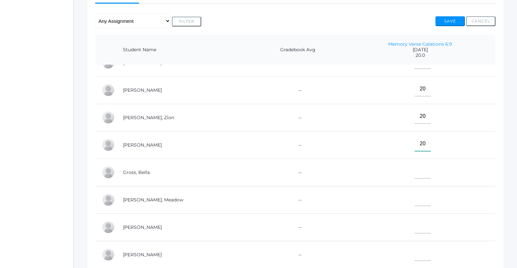
type input"] "20"
click at [415, 166] on input"] "text" at bounding box center [423, 171] width 16 height 15
type input"] "20"
click at [415, 196] on input"] "text" at bounding box center [423, 198] width 16 height 15
type input"] "20"
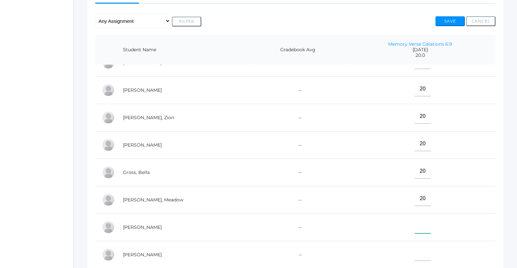
click at [415, 220] on input"] "text" at bounding box center [423, 226] width 16 height 15
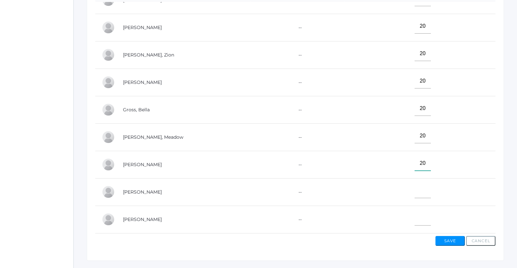
scroll to position [196, 0]
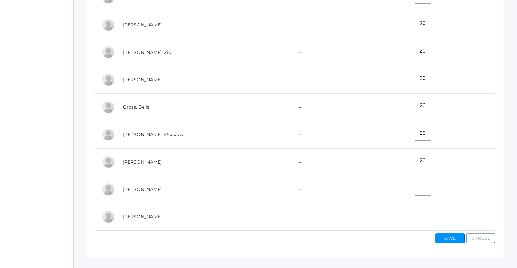
type input"] "20"
click at [415, 182] on input"] "text" at bounding box center [423, 188] width 16 height 15
type input"] "20"
click at [415, 217] on input"] "text" at bounding box center [423, 215] width 16 height 15
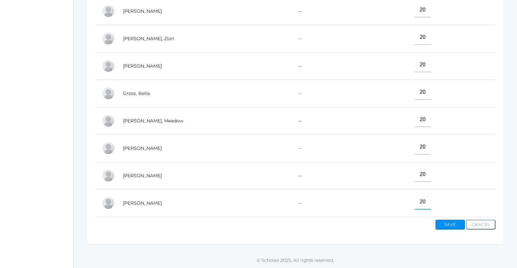
type input"] "20"
click at [457, 222] on button "Save" at bounding box center [450, 225] width 29 height 10
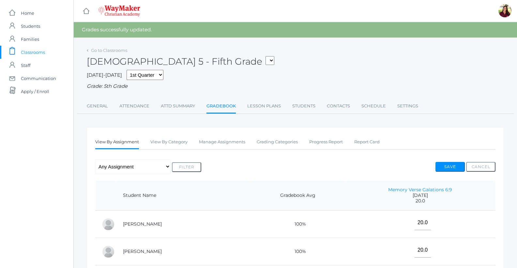
click at [230, 110] on link "Gradebook" at bounding box center [221, 107] width 29 height 14
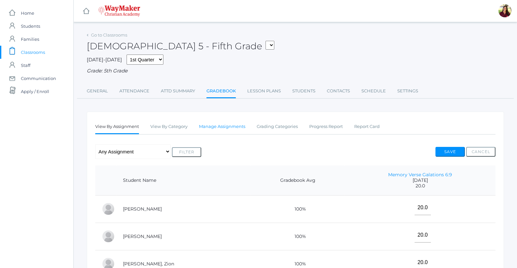
click at [232, 128] on link "Manage Assignments" at bounding box center [222, 126] width 46 height 13
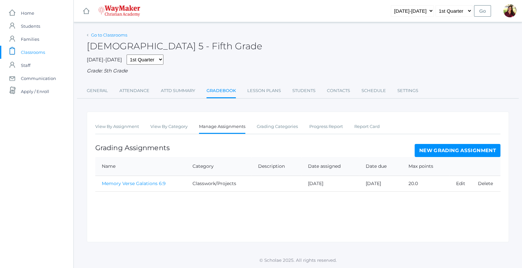
click at [108, 32] on link "Go to Classrooms" at bounding box center [109, 34] width 36 height 5
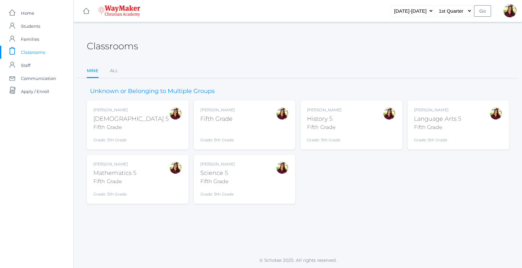
click at [129, 175] on div "Mathematics 5" at bounding box center [114, 173] width 43 height 9
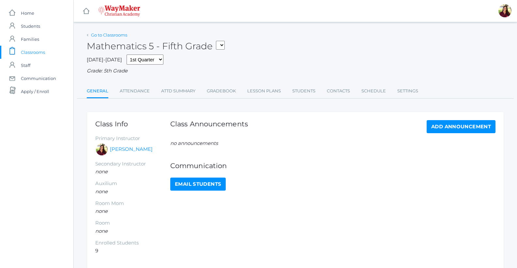
click at [100, 32] on link "Go to Classrooms" at bounding box center [109, 34] width 36 height 5
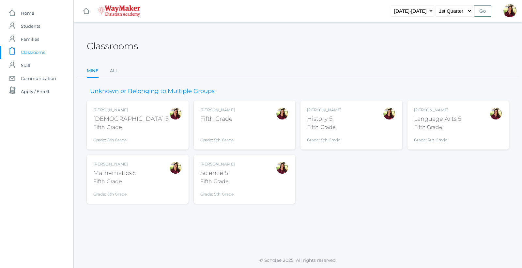
click at [342, 122] on div "History 5" at bounding box center [324, 119] width 35 height 9
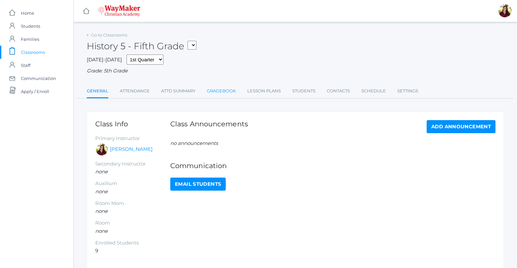
click at [228, 89] on link "Gradebook" at bounding box center [221, 91] width 29 height 13
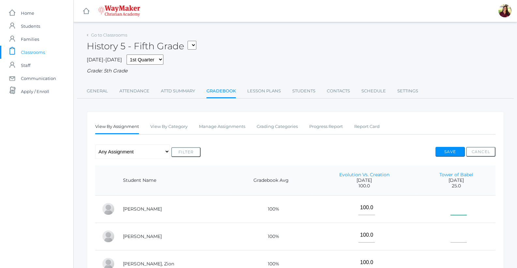
click at [456, 206] on input"] "text" at bounding box center [459, 207] width 16 height 15
type input"] "25"
click at [455, 237] on input"] "text" at bounding box center [459, 235] width 16 height 15
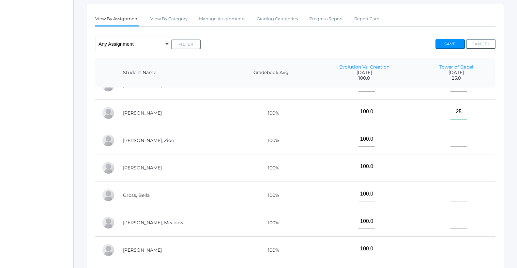
scroll to position [163, 0]
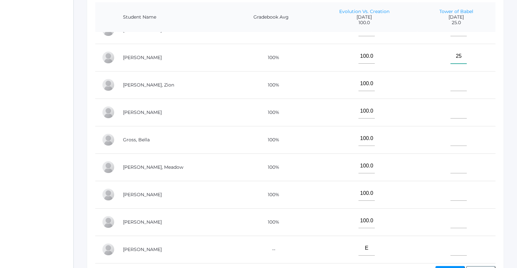
type input"] "25"
click at [451, 79] on input"] "text" at bounding box center [459, 83] width 16 height 15
type input"] "25"
click at [454, 106] on input"] "text" at bounding box center [459, 111] width 16 height 15
type input"] "25"
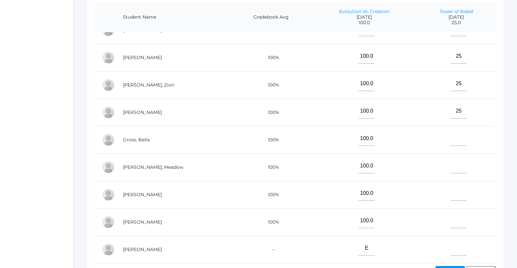
click at [450, 126] on td at bounding box center [456, 139] width 78 height 27
click at [452, 131] on input"] "text" at bounding box center [459, 138] width 16 height 15
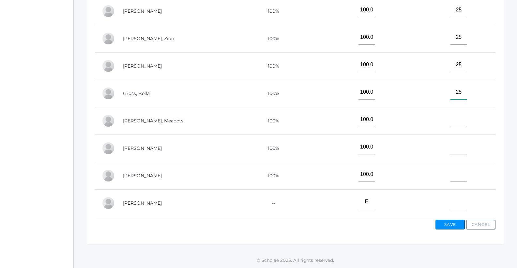
scroll to position [210, 0]
type input"] "25"
click at [452, 116] on input"] "text" at bounding box center [459, 119] width 16 height 15
type input"] "25"
click at [455, 141] on input"] "text" at bounding box center [459, 147] width 16 height 15
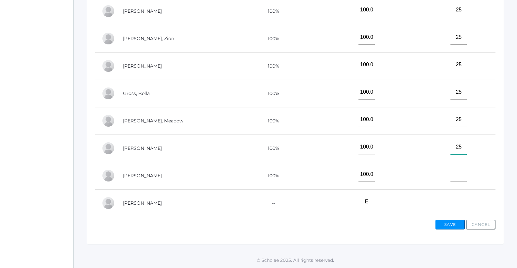
type input"] "25"
click at [451, 171] on input"] "text" at bounding box center [459, 174] width 16 height 15
type input"] "25"
click at [453, 194] on input"] "text" at bounding box center [459, 201] width 16 height 15
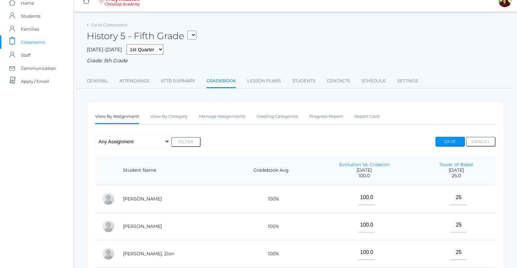
scroll to position [0, 0]
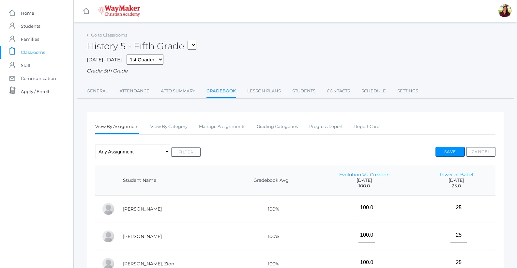
type input"] "E"
click at [447, 150] on button "Save" at bounding box center [450, 152] width 29 height 10
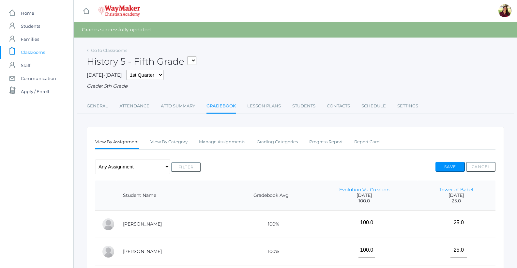
click at [195, 63] on select "05ELEM - Fifth Grade 05ELEM - History 5 Fifth Grade 05ELEM - Science 5 Fifth Gr…" at bounding box center [192, 60] width 9 height 9
select select "2533"
click at [190, 56] on select "05ELEM - Fifth Grade 05ELEM - History 5 Fifth Grade 05ELEM - Science 5 Fifth Gr…" at bounding box center [192, 60] width 9 height 9
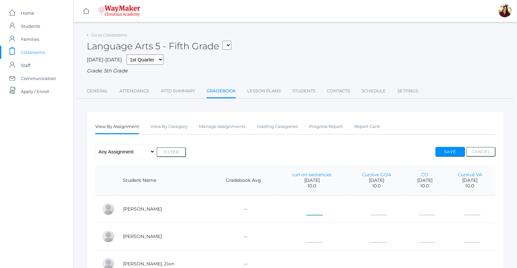
click at [306, 208] on input"] "text" at bounding box center [314, 207] width 16 height 15
type input"] "10"
click at [371, 208] on input"] "text" at bounding box center [379, 207] width 16 height 15
type input"] "10"
click at [419, 207] on input"] "text" at bounding box center [427, 207] width 16 height 15
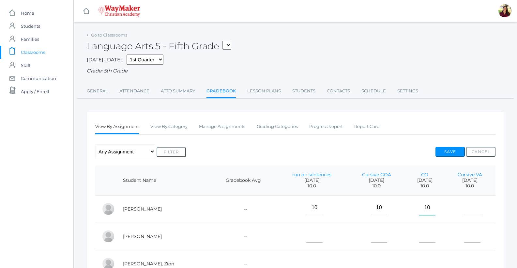
type input"] "10"
click at [467, 207] on input"] "text" at bounding box center [472, 207] width 16 height 15
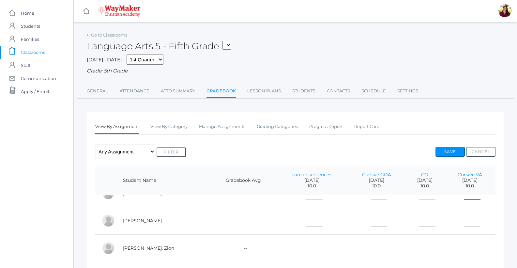
scroll to position [21, 0]
type input"] "10"
click at [306, 215] on input"] "text" at bounding box center [314, 219] width 16 height 15
type input"] "10"
click at [352, 213] on td at bounding box center [377, 220] width 58 height 27
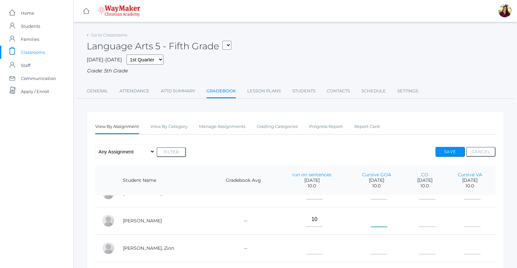
click at [371, 213] on input"] "text" at bounding box center [379, 219] width 16 height 15
type input"] "10"
click at [421, 213] on input"] "text" at bounding box center [427, 219] width 16 height 15
type input"] "10"
click at [467, 215] on input"] "text" at bounding box center [472, 219] width 16 height 15
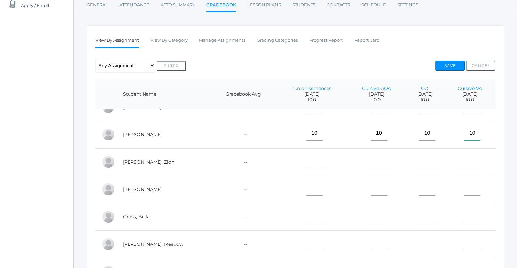
scroll to position [131, 0]
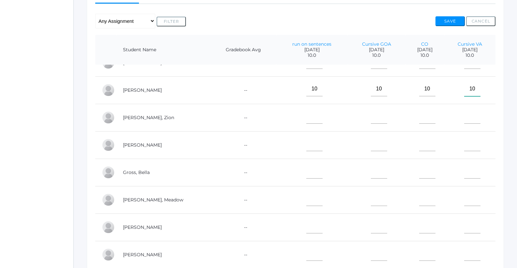
type input"] "10"
click at [306, 112] on input"] "text" at bounding box center [314, 116] width 16 height 15
type input"] "10"
click at [371, 109] on input"] "text" at bounding box center [379, 116] width 16 height 15
type input"] "10"
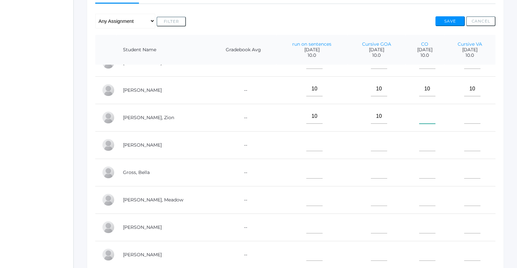
click at [419, 110] on input"] "text" at bounding box center [427, 116] width 16 height 15
type input"] "10"
click at [469, 112] on input"] "text" at bounding box center [472, 116] width 16 height 15
type input"] "10"
click at [306, 142] on input"] "text" at bounding box center [314, 143] width 16 height 15
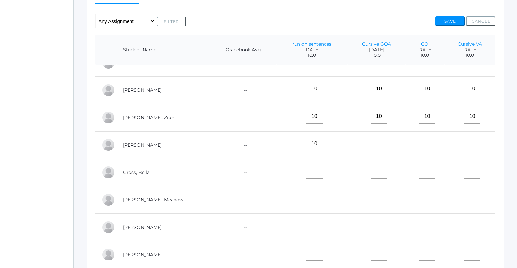
type input"] "10"
click at [371, 141] on input"] "text" at bounding box center [379, 143] width 16 height 15
type input"] "10"
click at [419, 145] on input"] "text" at bounding box center [427, 143] width 16 height 15
type input"] "10"
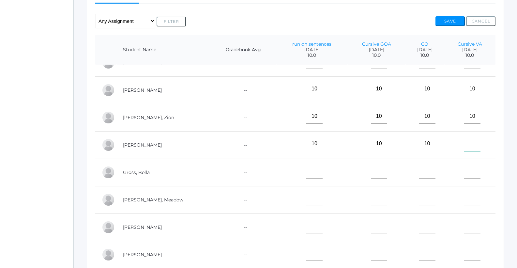
click at [464, 139] on input"] "text" at bounding box center [472, 143] width 16 height 15
type input"] "10"
click at [306, 168] on input"] "text" at bounding box center [314, 171] width 16 height 15
type input"] "10"
click at [353, 164] on td at bounding box center [377, 172] width 58 height 27
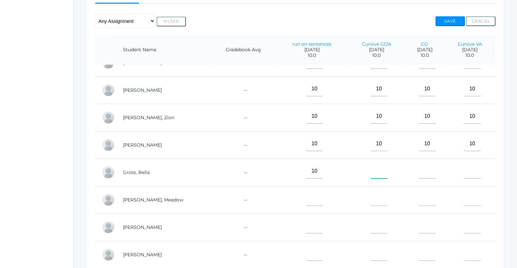
click at [371, 167] on input"] "text" at bounding box center [379, 171] width 16 height 15
type input"] "10"
click at [419, 168] on input"] "text" at bounding box center [427, 171] width 16 height 15
type input"] "10"
click at [470, 170] on input"] "text" at bounding box center [472, 171] width 16 height 15
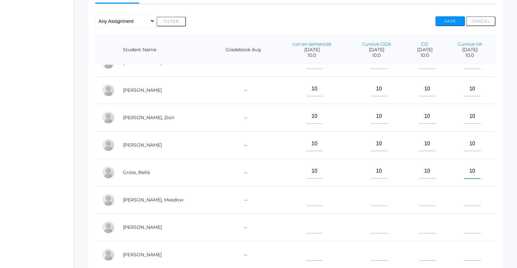
type input"] "10"
click at [306, 195] on input"] "text" at bounding box center [314, 198] width 16 height 15
type input"] "10"
click at [371, 192] on input"] "text" at bounding box center [379, 198] width 16 height 15
type input"] "10"
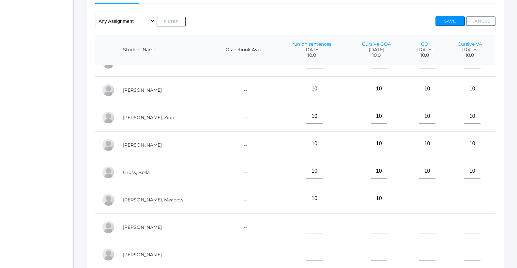
click at [419, 193] on input"] "text" at bounding box center [427, 198] width 16 height 15
type input"] "10"
click at [464, 195] on input"] "text" at bounding box center [472, 198] width 16 height 15
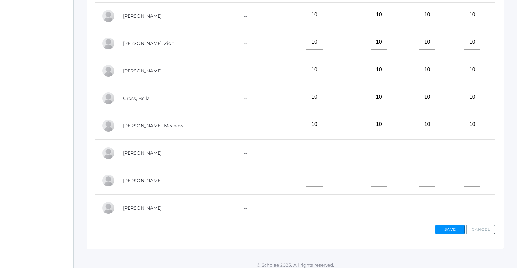
scroll to position [210, 0]
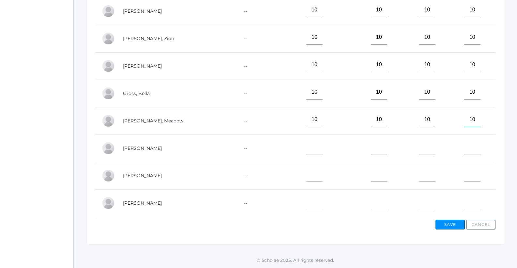
type input"] "10"
click at [306, 141] on input"] "text" at bounding box center [314, 147] width 16 height 15
type input"] "10"
click at [371, 143] on input"] "text" at bounding box center [379, 147] width 16 height 15
type input"] "10"
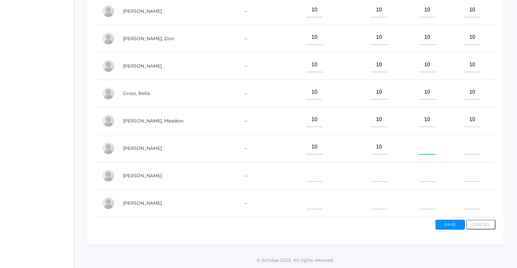
click at [419, 143] on input"] "text" at bounding box center [427, 147] width 16 height 15
type input"] "10"
click at [468, 145] on input"] "text" at bounding box center [472, 147] width 16 height 15
type input"] "10"
click at [306, 169] on input"] "text" at bounding box center [314, 174] width 16 height 15
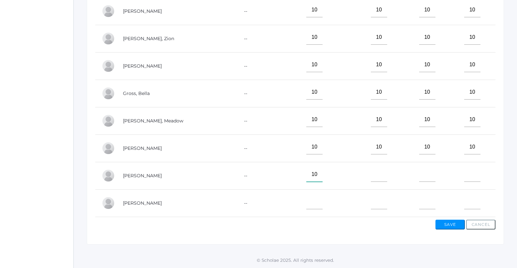
type input"] "10"
click at [371, 167] on input"] "text" at bounding box center [379, 174] width 16 height 15
type input"] "10"
click at [419, 168] on input"] "text" at bounding box center [427, 174] width 16 height 15
type input"] "10"
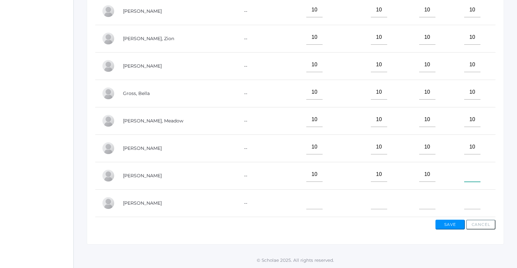
click at [467, 167] on input"] "text" at bounding box center [472, 174] width 16 height 15
type input"] "10"
click at [306, 199] on input"] "text" at bounding box center [314, 201] width 16 height 15
type input"] "E"
click at [371, 198] on input"] "text" at bounding box center [379, 201] width 16 height 15
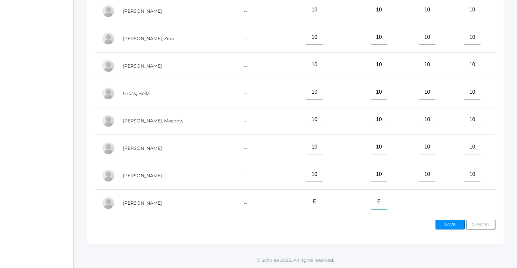
type input"] "E"
click at [419, 194] on input"] "text" at bounding box center [427, 201] width 16 height 15
type input"] "10"
click at [468, 195] on input"] "text" at bounding box center [472, 201] width 16 height 15
type input"] "10"
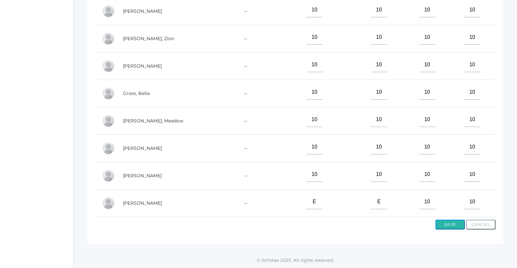
click at [449, 221] on button "Save" at bounding box center [450, 225] width 29 height 10
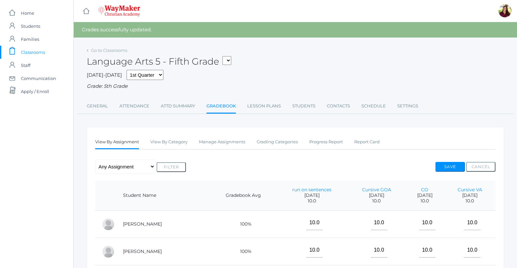
click at [231, 60] on select "05ELEM - Fifth Grade 05ELEM - History 5 Fifth Grade 05ELEM - Science 5 Fifth Gr…" at bounding box center [227, 60] width 9 height 9
select select "2542"
click at [225, 56] on select "05ELEM - Fifth Grade 05ELEM - History 5 Fifth Grade 05ELEM - Science 5 Fifth Gr…" at bounding box center [227, 60] width 9 height 9
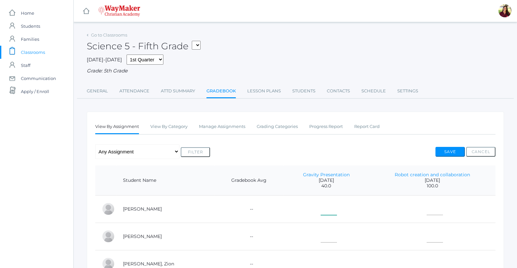
click at [321, 209] on input"] "text" at bounding box center [329, 207] width 16 height 15
type input"] "40"
type input"] "1"
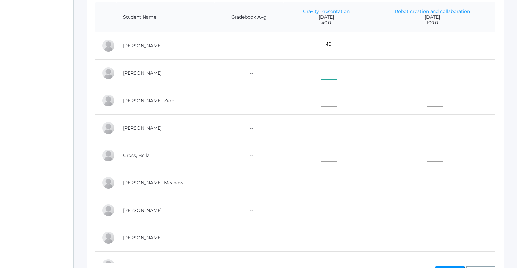
click at [321, 70] on input"] "text" at bounding box center [329, 72] width 16 height 15
type input"] "40"
click at [321, 97] on input"] "text" at bounding box center [329, 99] width 16 height 15
type input"] "40"
click at [321, 133] on input"] "text" at bounding box center [329, 126] width 16 height 15
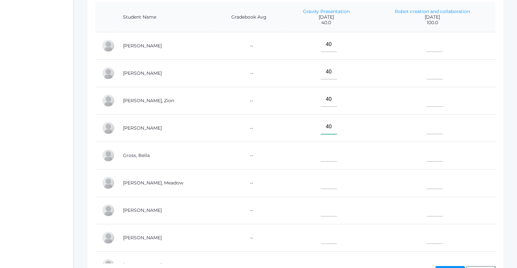
type input"] "40"
click at [321, 150] on input"] "text" at bounding box center [329, 154] width 16 height 15
type input"] "40"
click at [321, 180] on input"] "text" at bounding box center [329, 181] width 16 height 15
type input"] "40"
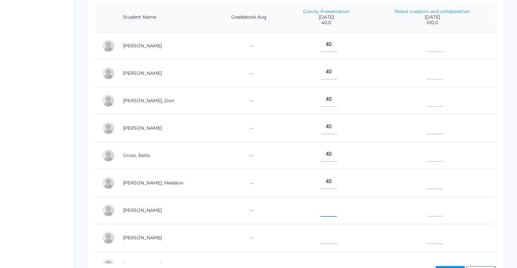
click at [321, 208] on input"] "text" at bounding box center [329, 209] width 16 height 15
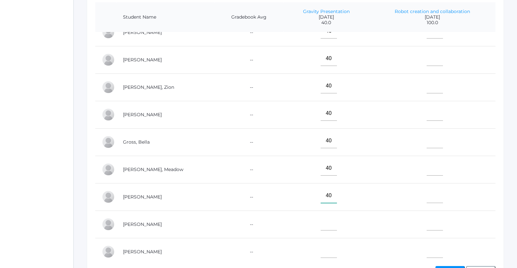
scroll to position [21, 0]
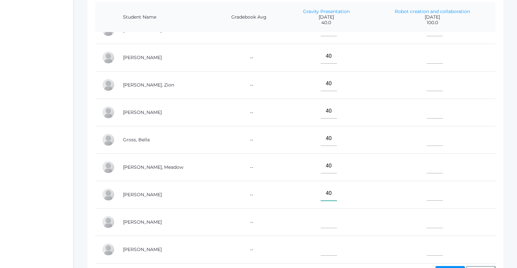
type input"] "40"
click at [321, 216] on input"] "text" at bounding box center [329, 220] width 16 height 15
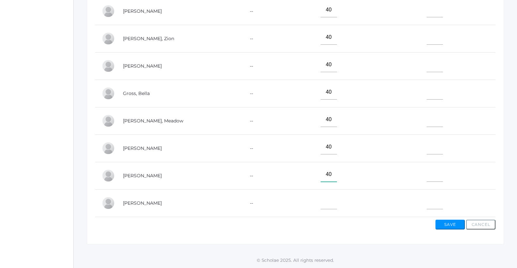
type input"] "40"
click at [321, 195] on input"] "text" at bounding box center [329, 201] width 16 height 15
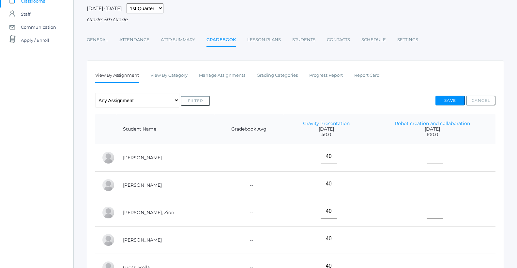
scroll to position [113, 0]
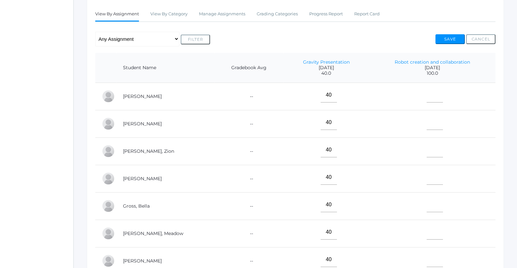
type input"] "E"
click at [432, 152] on input"] "text" at bounding box center [435, 150] width 16 height 15
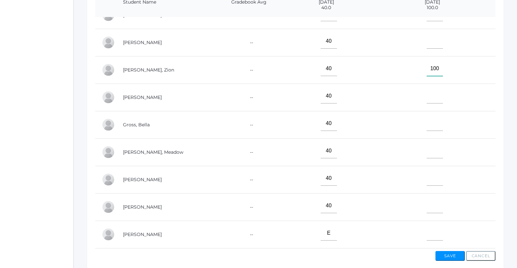
scroll to position [210, 0]
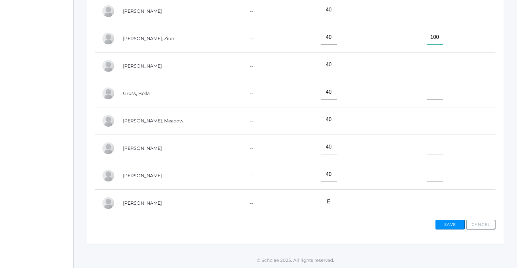
type input"] "100"
click at [427, 194] on input"] "text" at bounding box center [435, 201] width 16 height 15
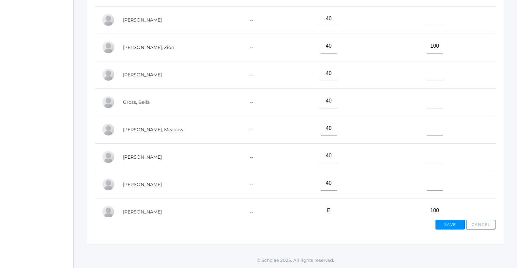
scroll to position [0, 0]
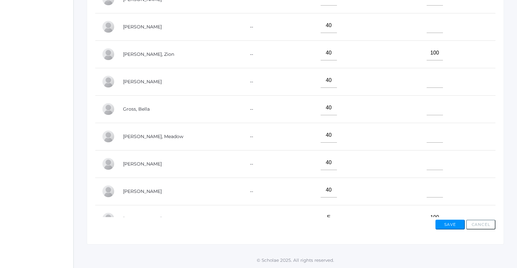
type input"] "100"
click at [429, 80] on input"] "text" at bounding box center [435, 80] width 16 height 15
type input"] "75"
click at [427, 104] on input"] "text" at bounding box center [435, 107] width 16 height 15
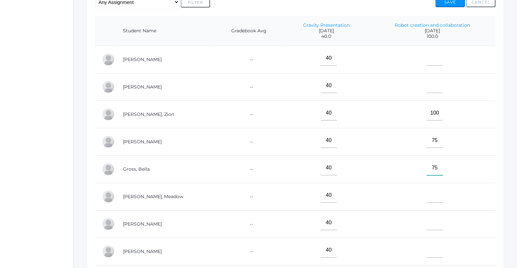
scroll to position [145, 0]
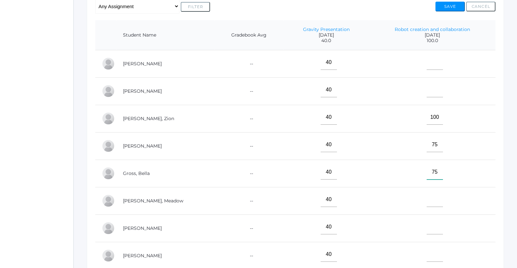
type input"] "75"
click at [427, 65] on input"] "text" at bounding box center [435, 62] width 16 height 15
type input"] "70"
click at [427, 91] on input"] "text" at bounding box center [435, 90] width 16 height 15
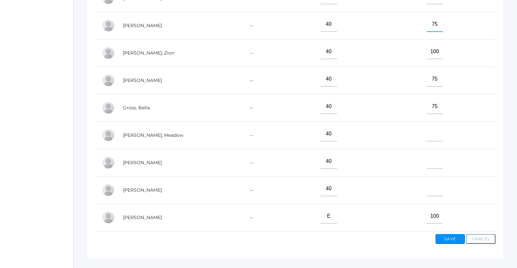
scroll to position [210, 0]
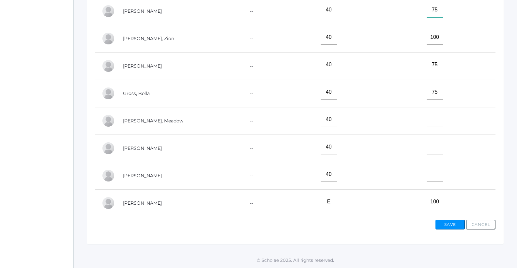
type input"] "75"
click at [428, 144] on input"] "text" at bounding box center [435, 147] width 16 height 15
type input"] "60"
click at [414, 230] on div "View By Assignment View By Category Manage Assignments Grading Categories Progr…" at bounding box center [295, 73] width 417 height 342
click at [427, 119] on input"] "text" at bounding box center [435, 119] width 16 height 15
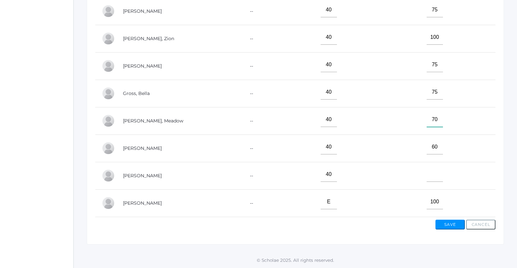
type input"] "70"
click at [427, 167] on input"] "text" at bounding box center [435, 174] width 16 height 15
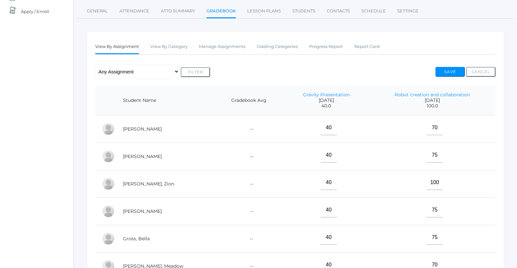
scroll to position [21, 0]
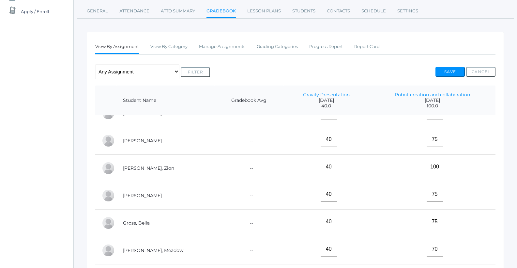
type input"] "70"
click at [447, 75] on button "Save" at bounding box center [450, 72] width 29 height 10
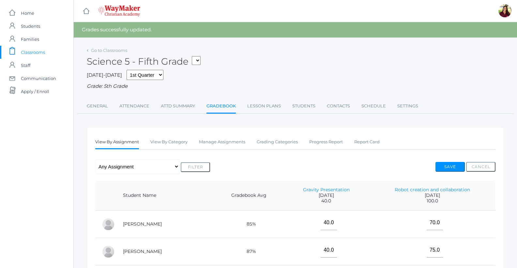
click at [201, 58] on select "05ELEM - Fifth Grade 05ELEM - History 5 Fifth Grade 05ELEM - Science 5 Fifth Gr…" at bounding box center [196, 60] width 9 height 9
select select "2543"
click at [193, 56] on select "05ELEM - Fifth Grade 05ELEM - History 5 Fifth Grade 05ELEM - Science 5 Fifth Gr…" at bounding box center [196, 60] width 9 height 9
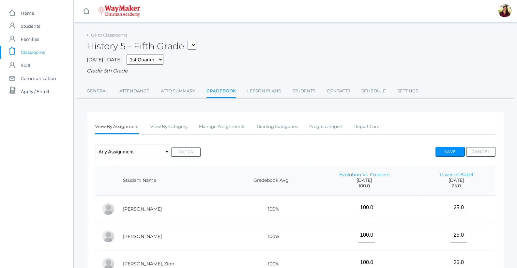
click at [191, 47] on select "05ELEM - Fifth Grade 05ELEM - History 5 Fifth Grade 05ELEM - Science 5 Fifth Gr…" at bounding box center [192, 45] width 9 height 9
select select "2533"
click at [190, 41] on select "05ELEM - Fifth Grade 05ELEM - History 5 Fifth Grade 05ELEM - Science 5 Fifth Gr…" at bounding box center [192, 45] width 9 height 9
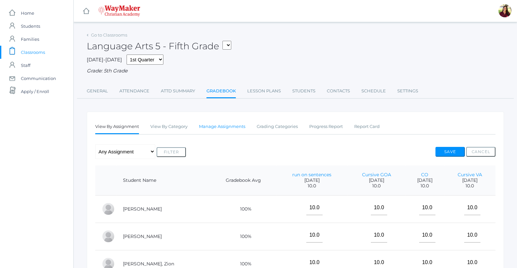
click at [217, 126] on link "Manage Assignments" at bounding box center [222, 126] width 46 height 13
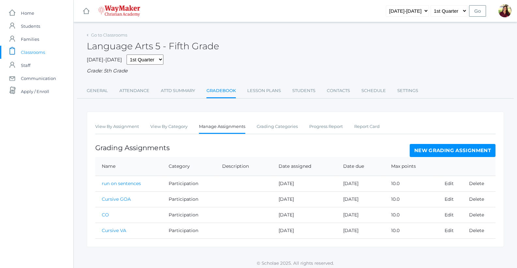
click at [471, 152] on link "New Grading Assignment" at bounding box center [453, 150] width 86 height 13
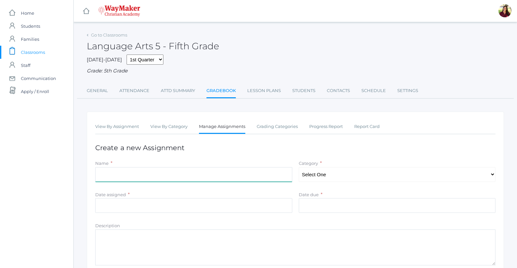
click at [187, 176] on input "Name" at bounding box center [193, 174] width 197 height 15
type input "Weekly Journal"
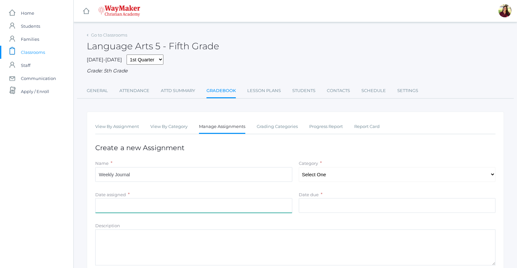
click at [179, 207] on input "Date assigned" at bounding box center [193, 205] width 197 height 15
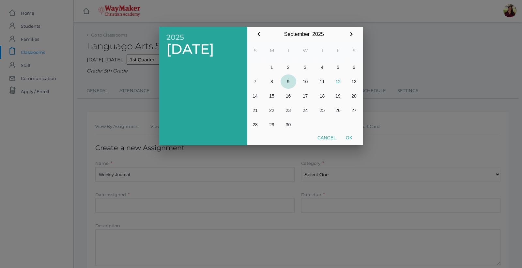
click at [286, 83] on button "9" at bounding box center [289, 81] width 16 height 14
click at [352, 139] on button "Ok" at bounding box center [349, 138] width 16 height 12
type input "[DATE]"
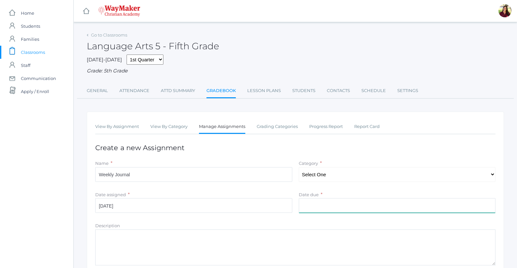
click at [334, 213] on input "Date due" at bounding box center [397, 205] width 197 height 15
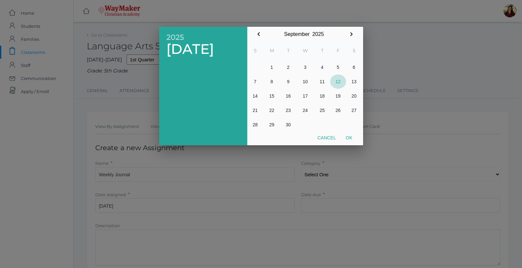
click at [337, 81] on button "12" at bounding box center [338, 81] width 16 height 14
click at [352, 138] on button "Ok" at bounding box center [349, 138] width 16 height 12
type input "2025-09-12"
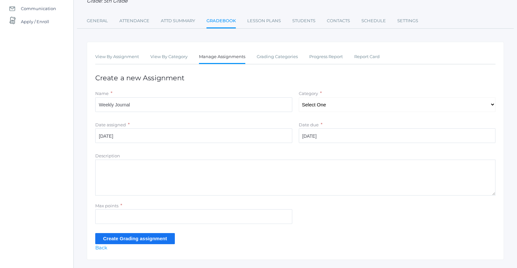
scroll to position [86, 0]
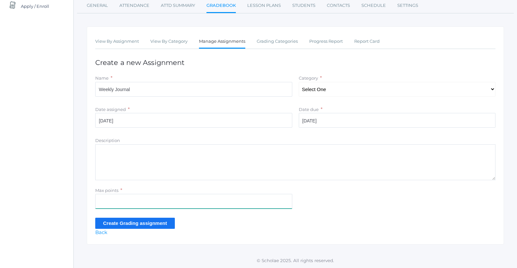
click at [172, 203] on input "Max points" at bounding box center [193, 201] width 197 height 15
type input "40"
click at [152, 225] on input "Create Grading assignment" at bounding box center [135, 223] width 80 height 11
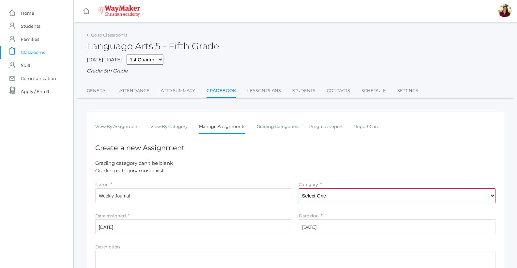
click at [311, 197] on select "Select One Participation Test/quizes Classwork/Projects" at bounding box center [397, 195] width 197 height 15
select select "1143"
click at [299, 189] on select "Select One Participation Test/quizes Classwork/Projects" at bounding box center [397, 195] width 197 height 15
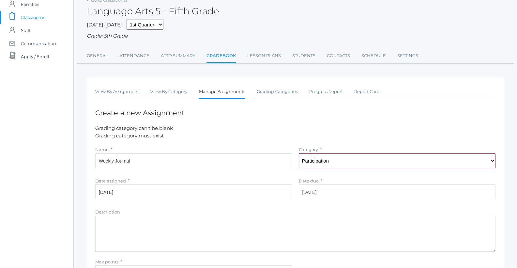
scroll to position [107, 0]
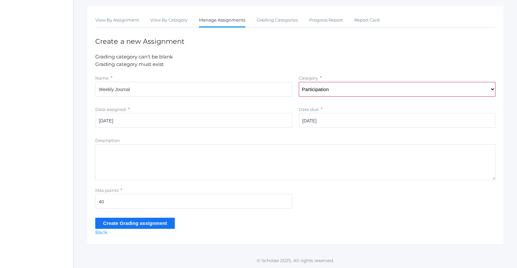
click at [108, 222] on input "Create Grading assignment" at bounding box center [135, 223] width 80 height 11
